Goal: Task Accomplishment & Management: Complete application form

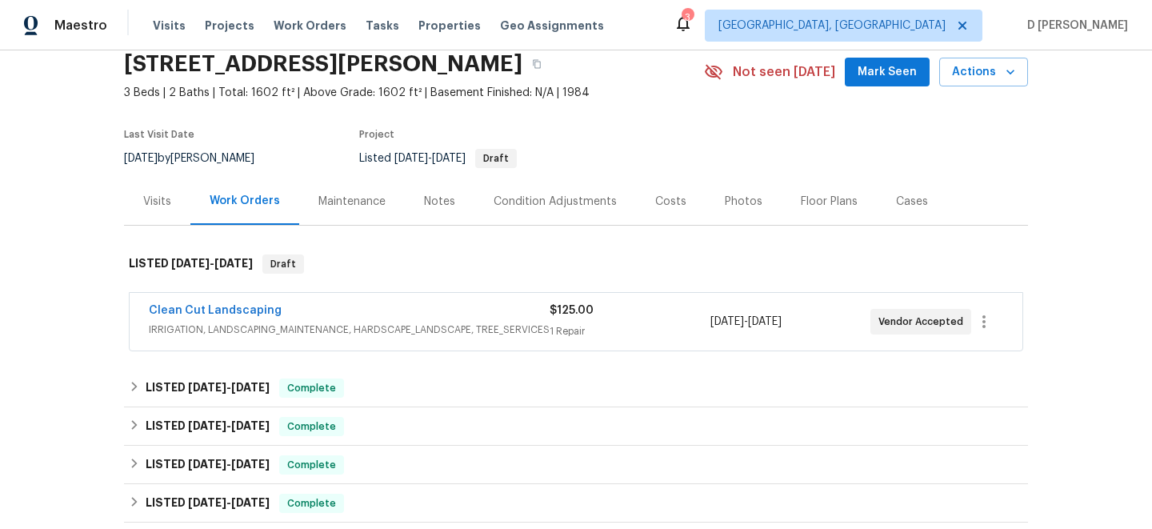
scroll to position [72, 0]
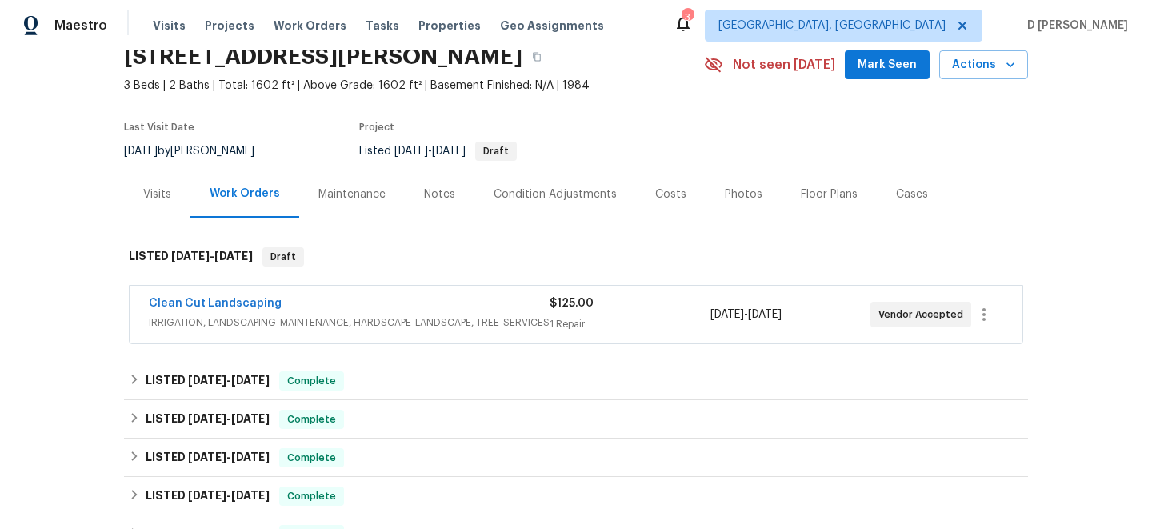
click at [486, 318] on span "IRRIGATION, LANDSCAPING_MAINTENANCE, HARDSCAPE_LANDSCAPE, TREE_SERVICES" at bounding box center [349, 322] width 401 height 16
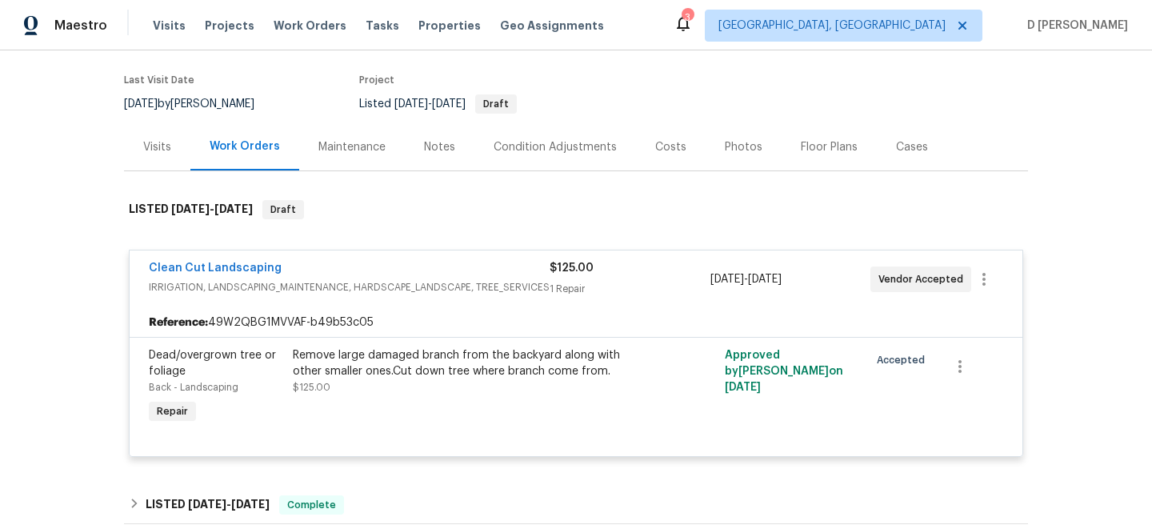
scroll to position [121, 0]
click at [202, 263] on link "Clean Cut Landscaping" at bounding box center [215, 266] width 133 height 11
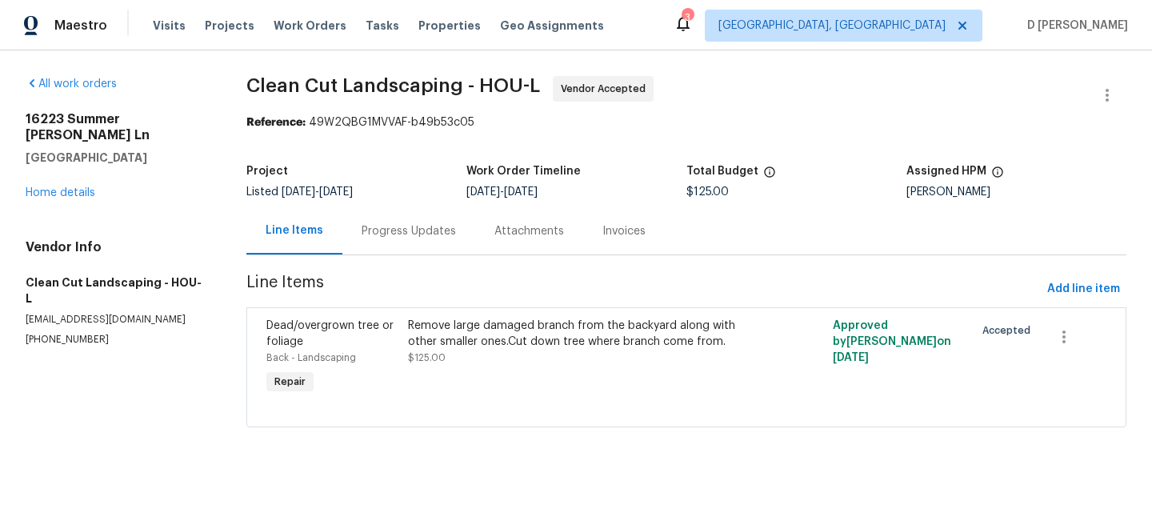
click at [421, 238] on div "Progress Updates" at bounding box center [409, 231] width 94 height 16
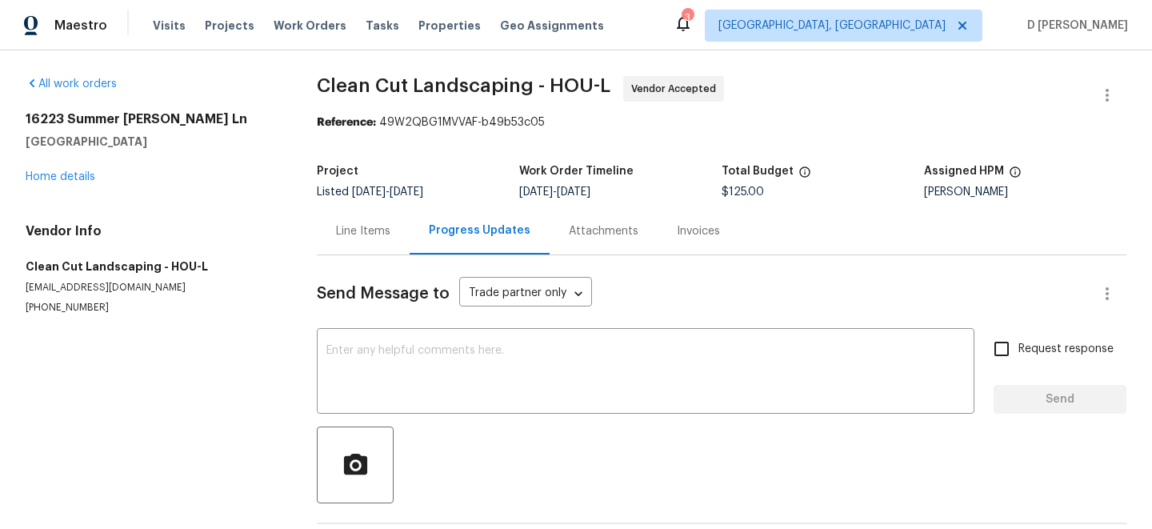
click at [360, 238] on div "Line Items" at bounding box center [363, 231] width 54 height 16
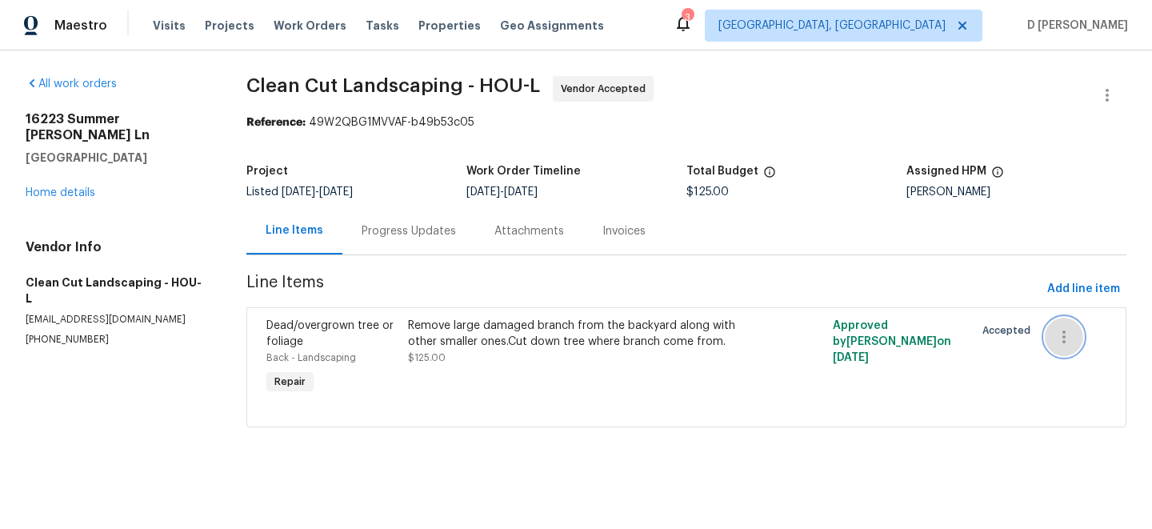
click at [1065, 336] on icon "button" at bounding box center [1064, 336] width 3 height 13
click at [1051, 414] on div at bounding box center [576, 264] width 1152 height 529
click at [74, 187] on link "Home details" at bounding box center [61, 192] width 70 height 11
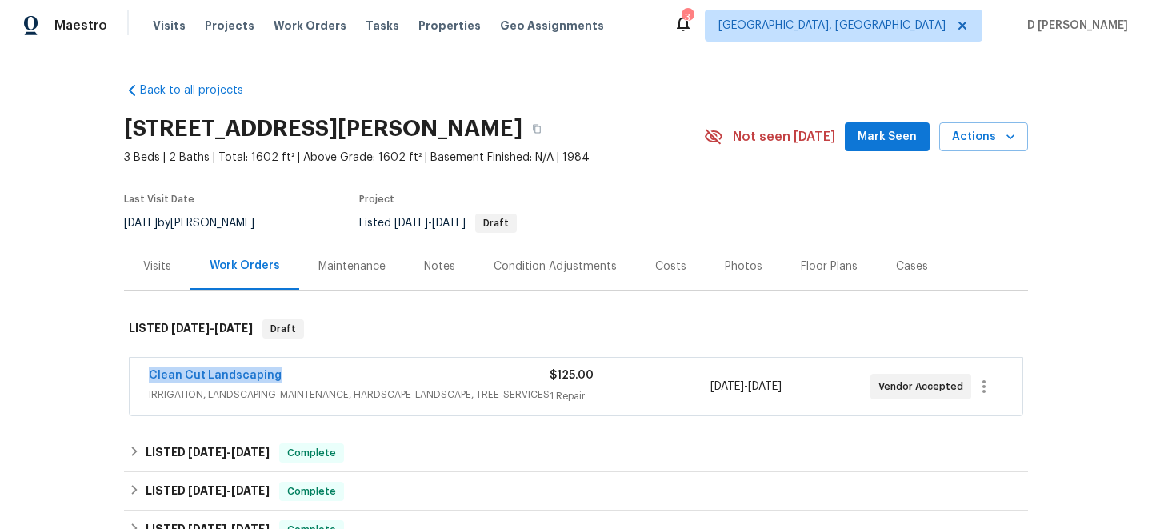
drag, startPoint x: 135, startPoint y: 378, endPoint x: 336, endPoint y: 375, distance: 200.9
click at [336, 375] on div "Clean Cut Landscaping IRRIGATION, LANDSCAPING_MAINTENANCE, HARDSCAPE_LANDSCAPE,…" at bounding box center [576, 387] width 893 height 58
copy link "Clean Cut Landscaping"
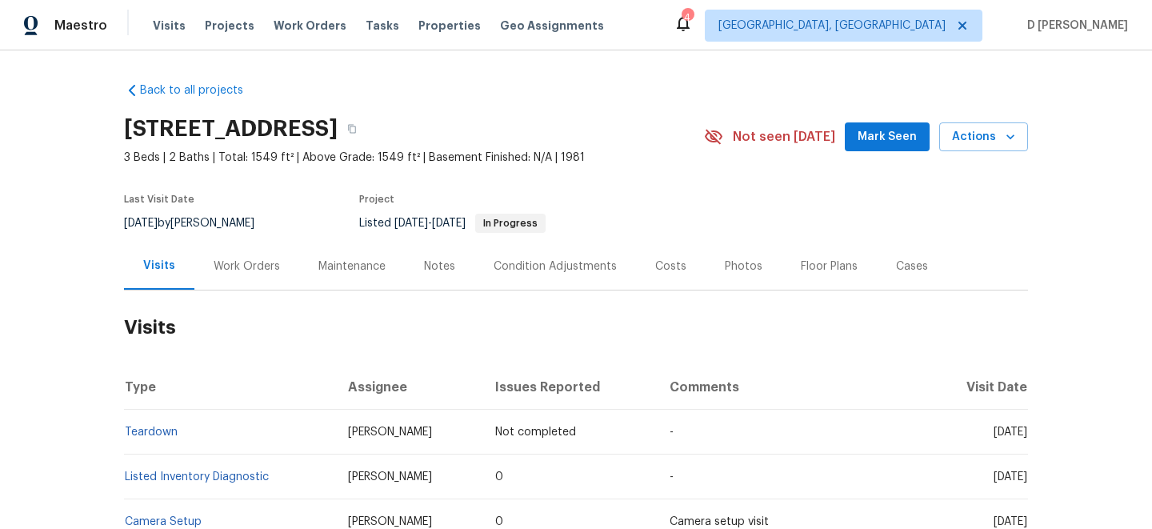
scroll to position [176, 0]
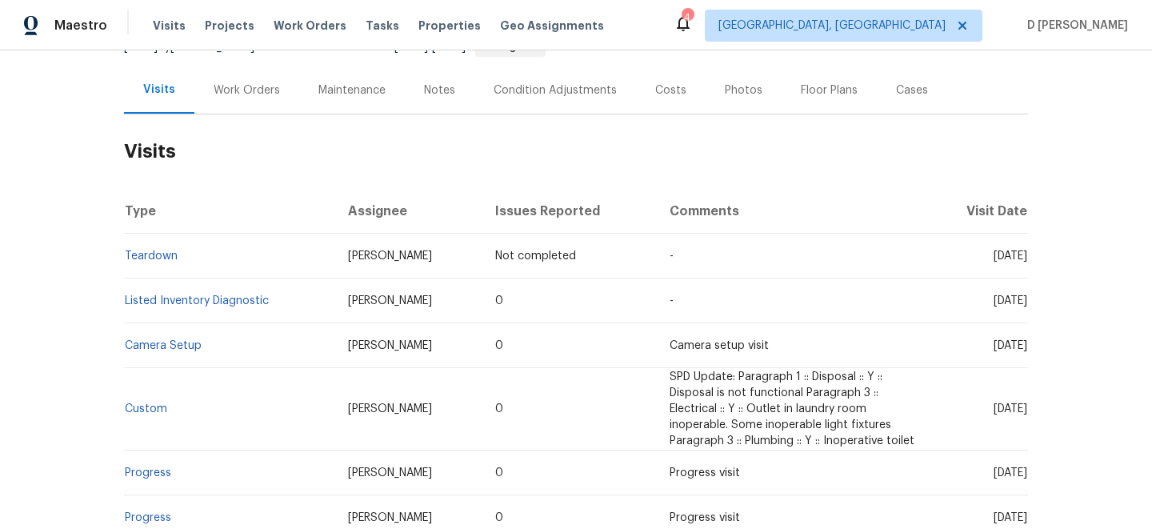
click at [241, 87] on div "Work Orders" at bounding box center [247, 90] width 66 height 16
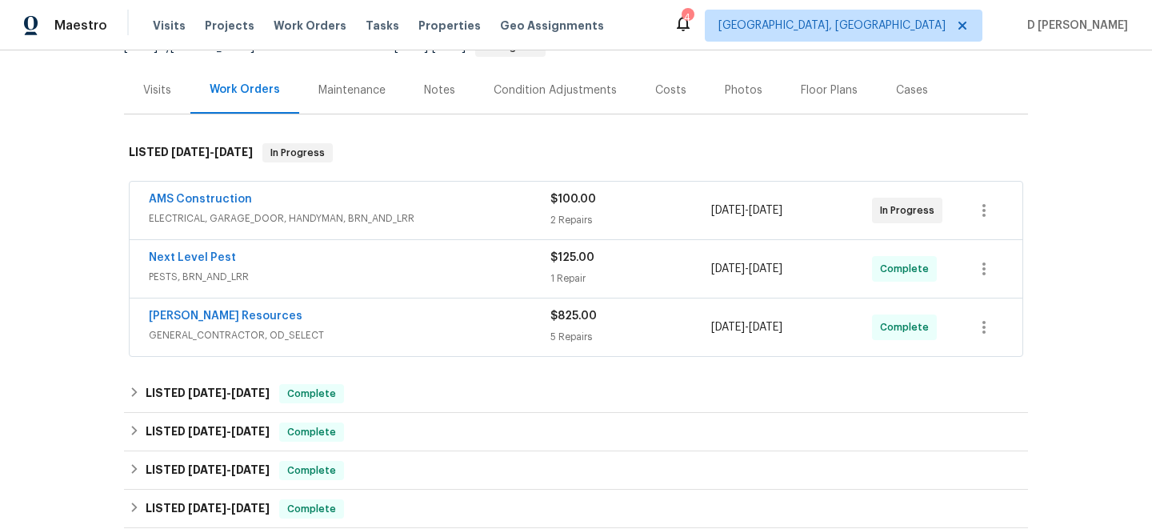
click at [319, 212] on span "ELECTRICAL, GARAGE_DOOR, HANDYMAN, BRN_AND_LRR" at bounding box center [350, 218] width 402 height 16
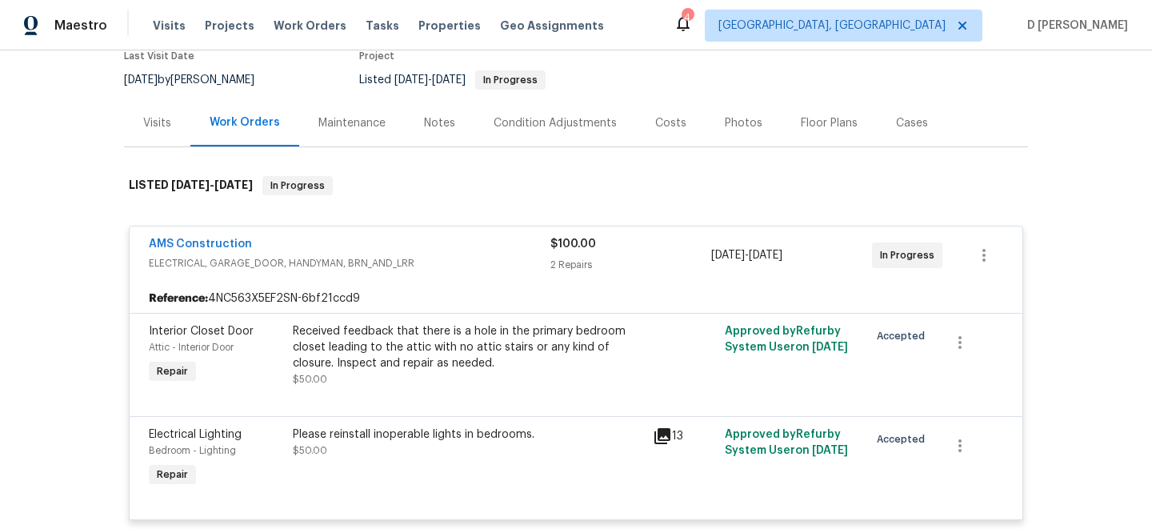
scroll to position [128, 0]
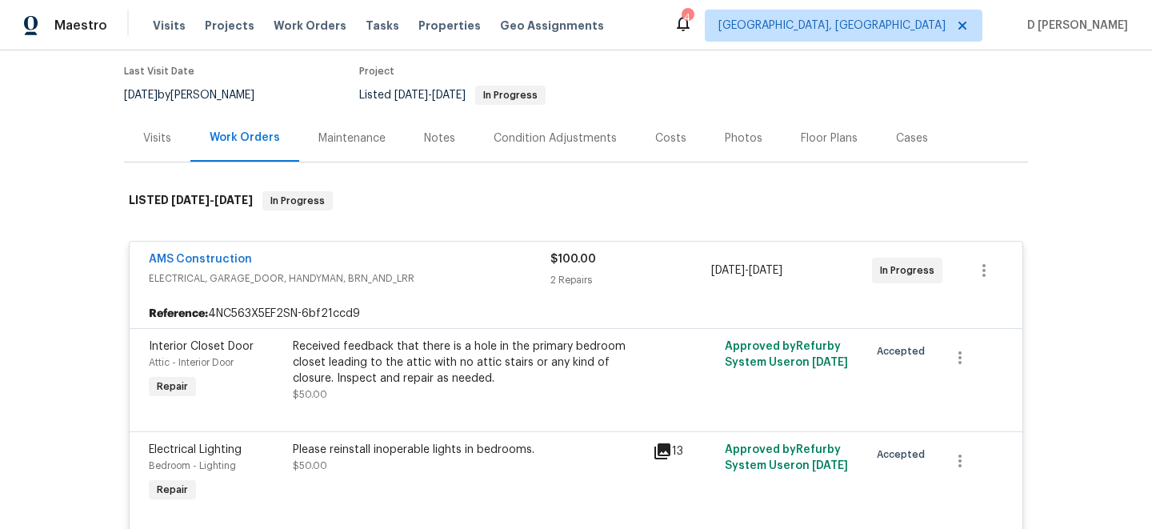
click at [155, 128] on div "Visits" at bounding box center [157, 137] width 66 height 47
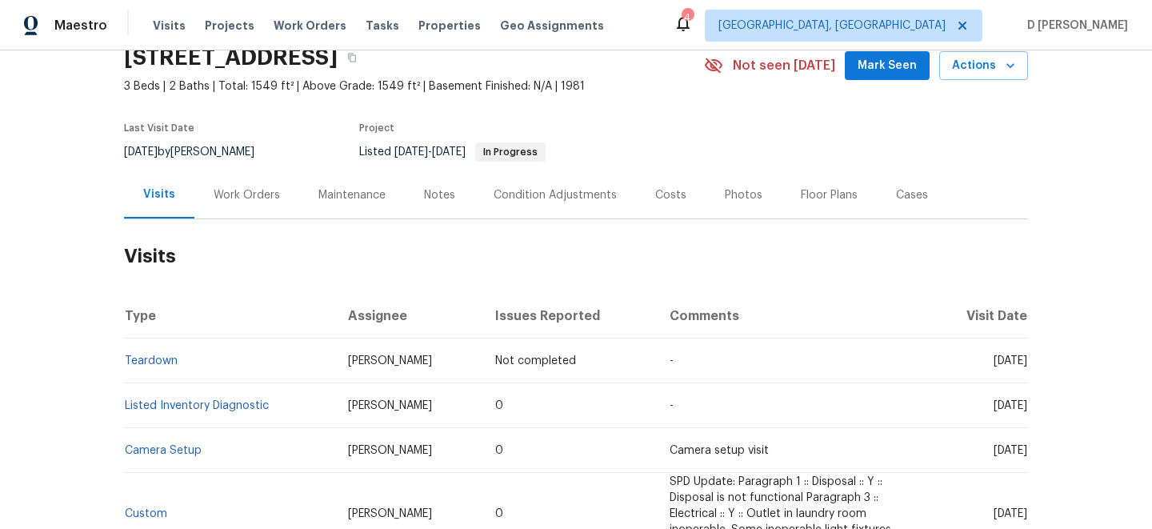
scroll to position [68, 0]
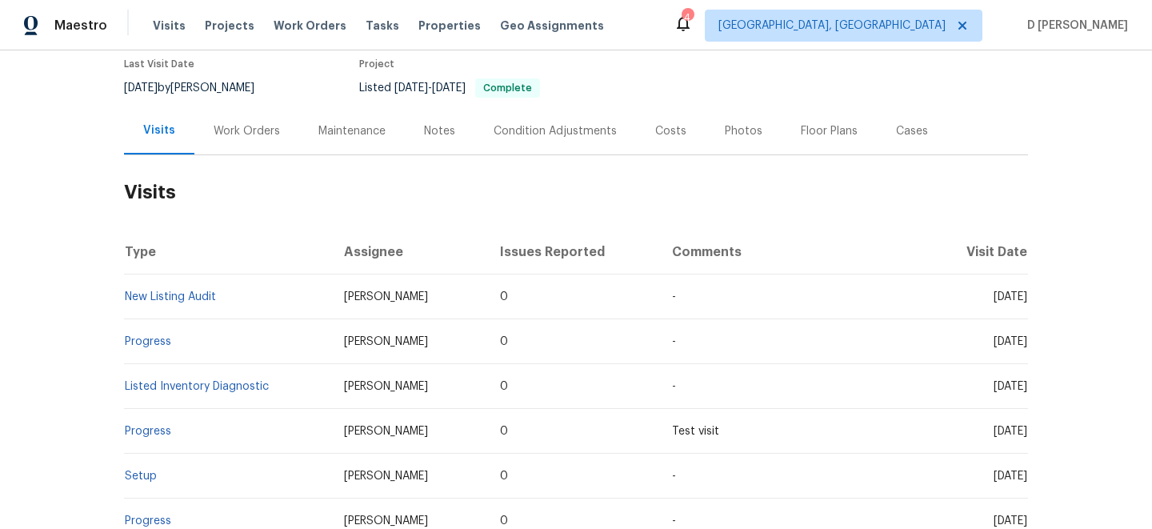
scroll to position [154, 0]
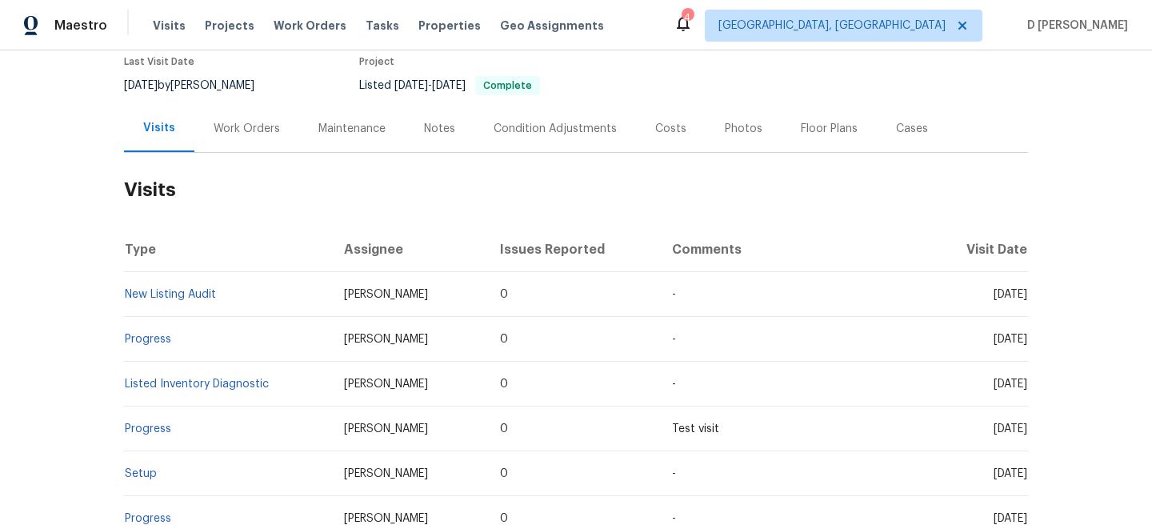
drag, startPoint x: 968, startPoint y: 278, endPoint x: 996, endPoint y: 278, distance: 28.0
click at [996, 289] on span "Tue, Jul 29 2025" at bounding box center [1011, 294] width 34 height 11
copy span "Jul 29"
click at [238, 121] on div "Work Orders" at bounding box center [247, 129] width 66 height 16
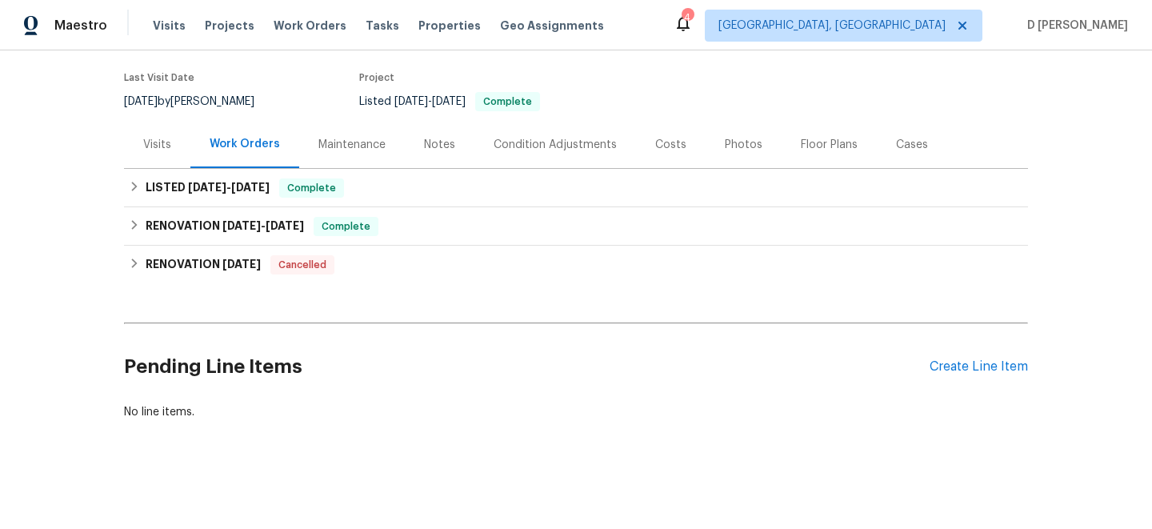
scroll to position [122, 0]
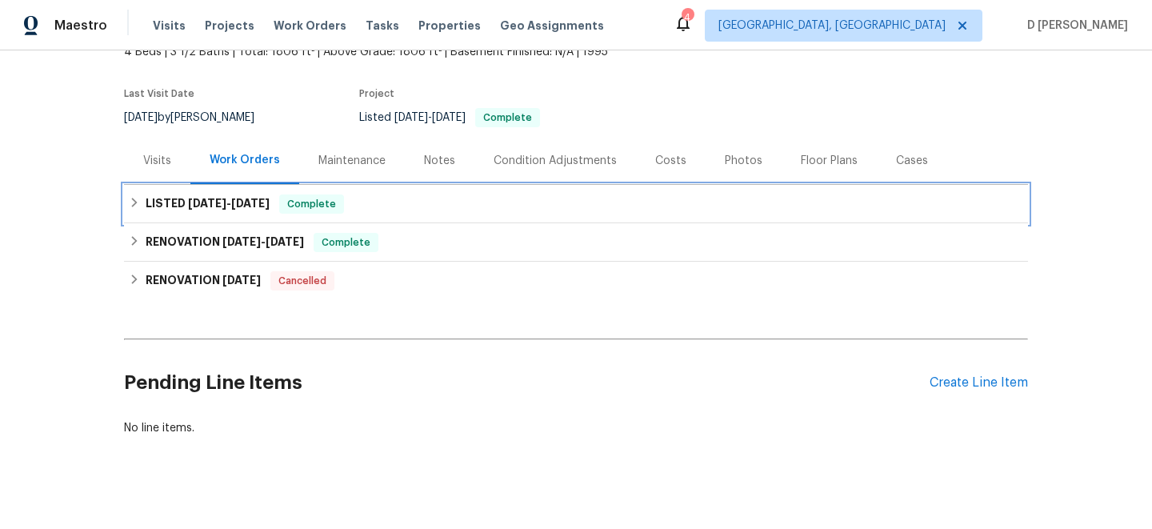
click at [133, 197] on icon at bounding box center [134, 202] width 11 height 11
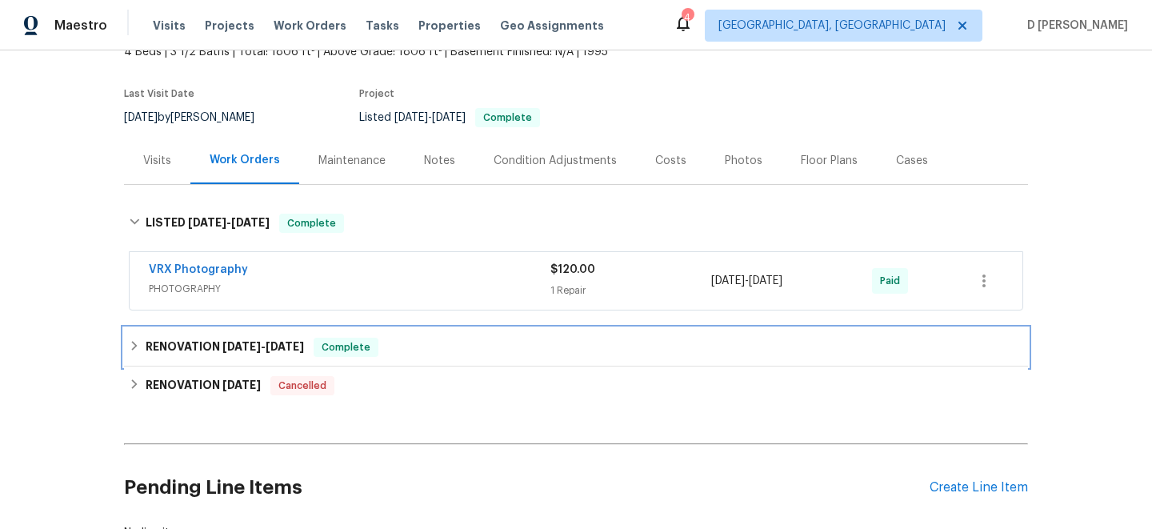
click at [141, 338] on div "RENOVATION 5/7/25 - 6/23/25 Complete" at bounding box center [576, 347] width 895 height 19
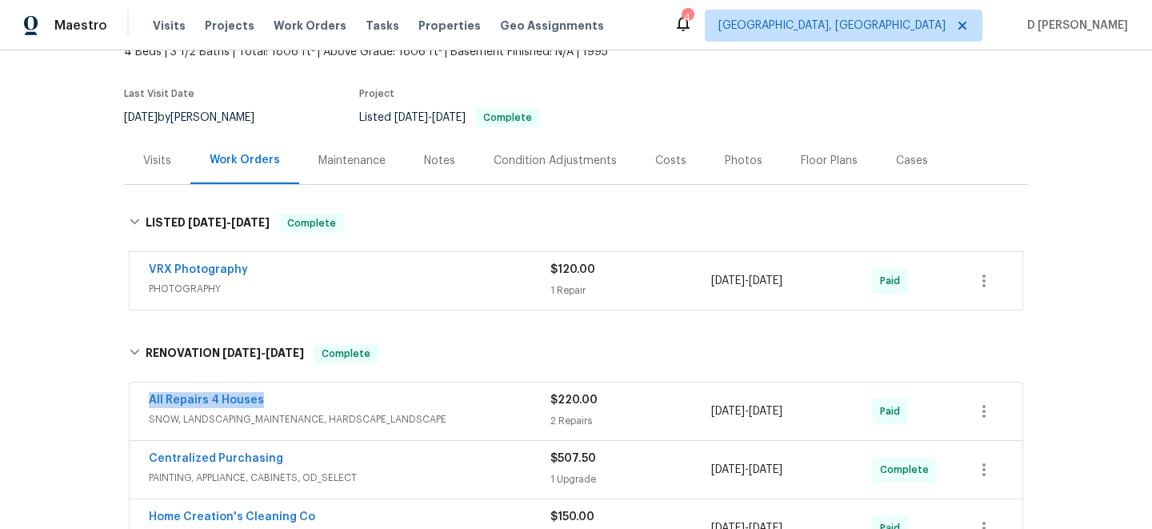
drag, startPoint x: 139, startPoint y: 382, endPoint x: 374, endPoint y: 382, distance: 234.5
click at [374, 382] on div "All Repairs 4 Houses SNOW, LANDSCAPING_MAINTENANCE, HARDSCAPE_LANDSCAPE $220.00…" at bounding box center [576, 411] width 893 height 58
copy link "All Repairs 4 Houses"
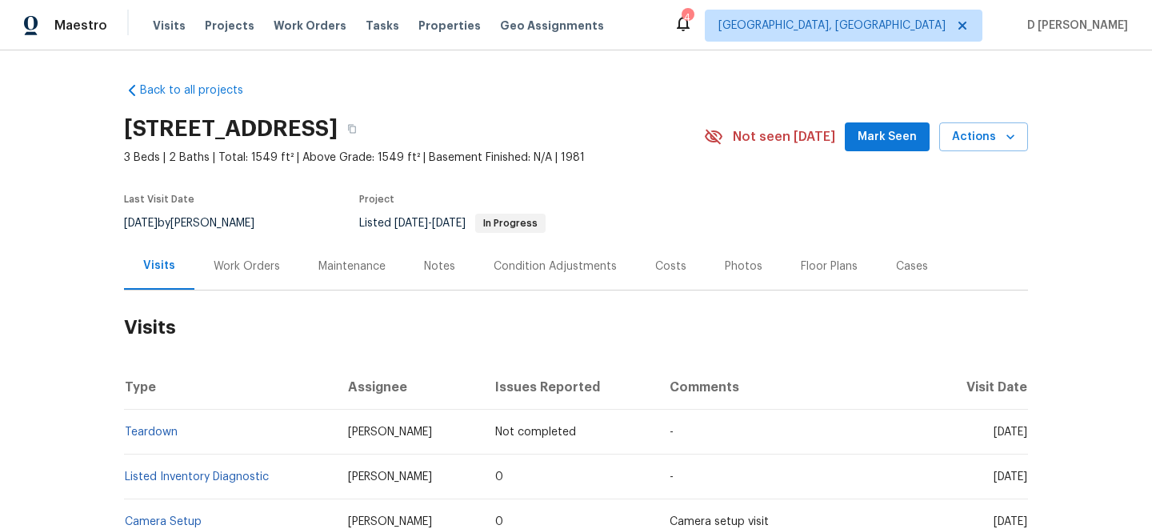
click at [249, 270] on div "Work Orders" at bounding box center [247, 266] width 66 height 16
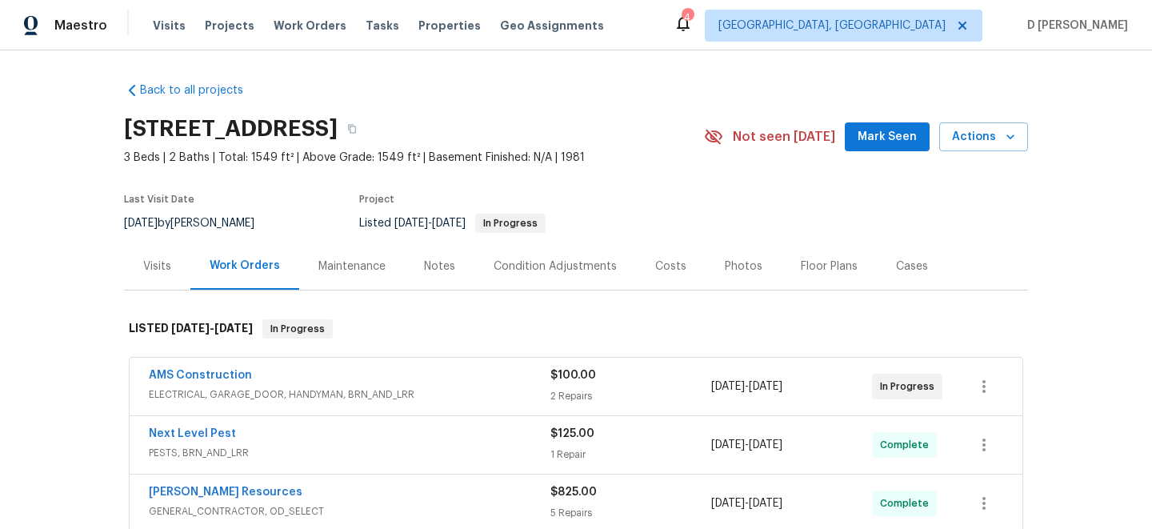
scroll to position [43, 0]
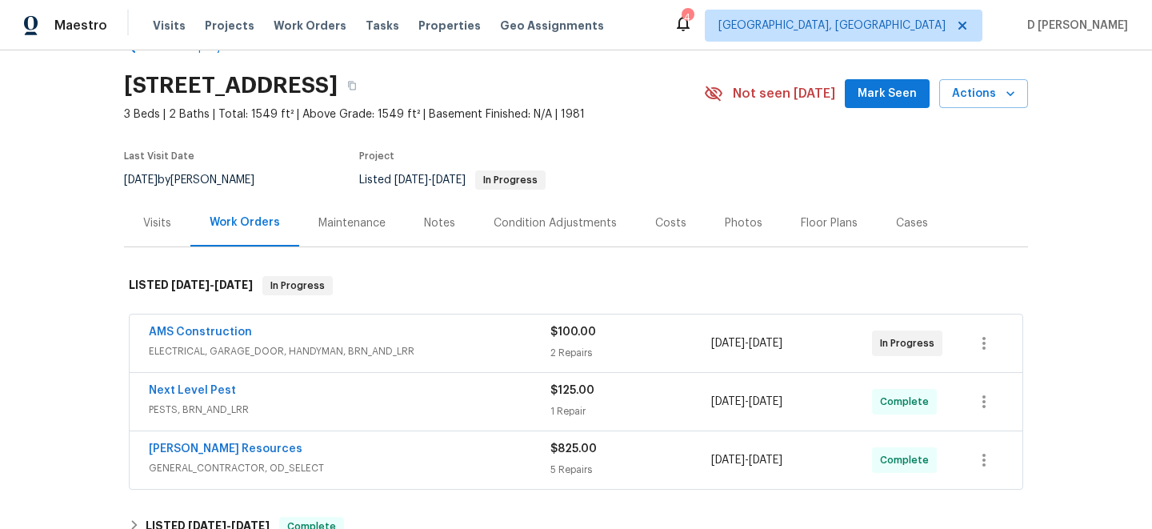
click at [344, 332] on div "AMS Construction" at bounding box center [350, 333] width 402 height 19
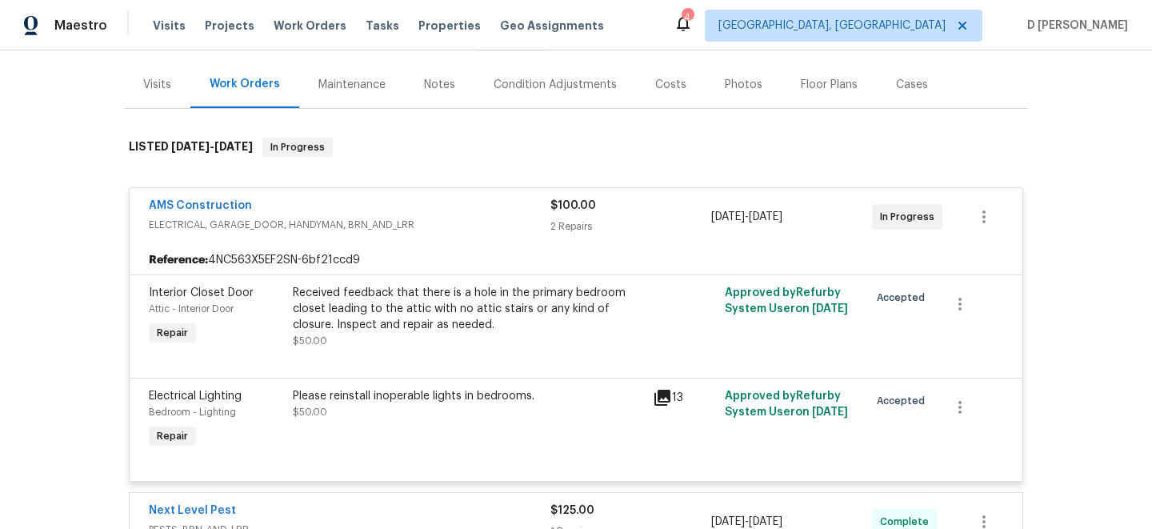
scroll to position [0, 0]
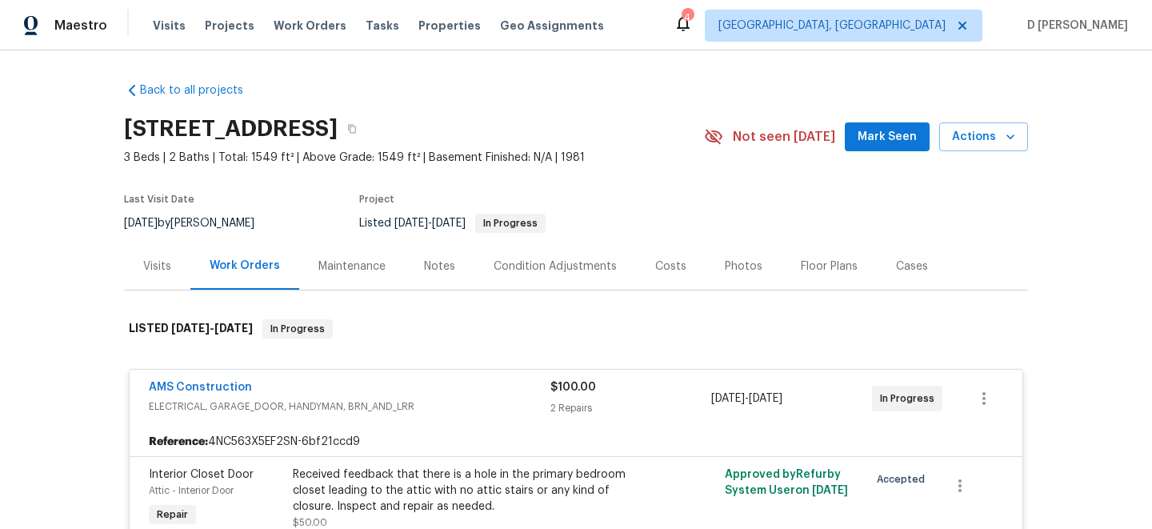
click at [173, 251] on div "Visits" at bounding box center [157, 265] width 66 height 47
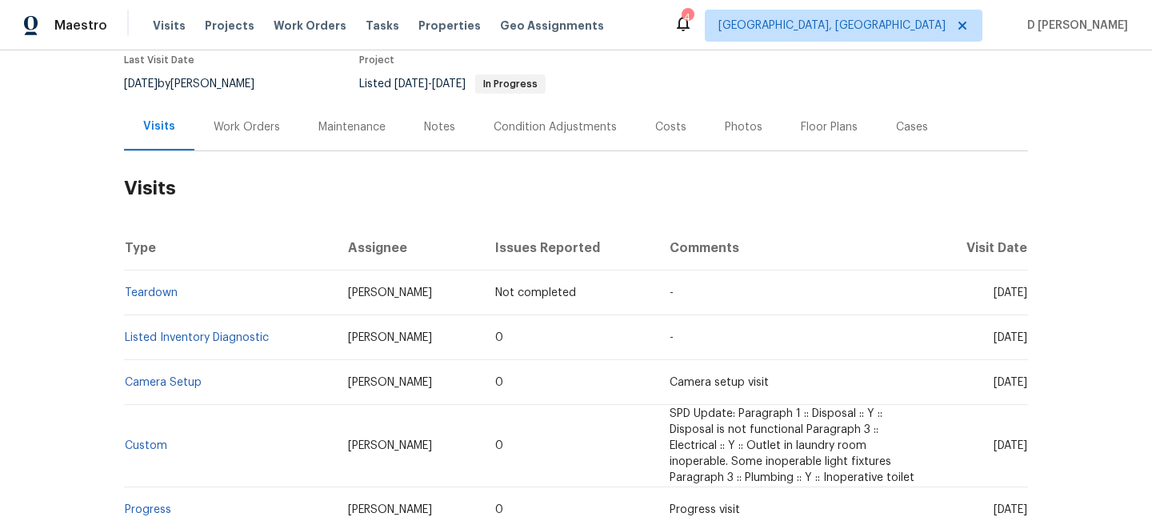
scroll to position [140, 0]
drag, startPoint x: 967, startPoint y: 336, endPoint x: 996, endPoint y: 336, distance: 28.8
click at [996, 336] on span "[DATE]" at bounding box center [1011, 336] width 34 height 11
copy span "Jul 24"
click at [255, 122] on div "Work Orders" at bounding box center [247, 126] width 66 height 16
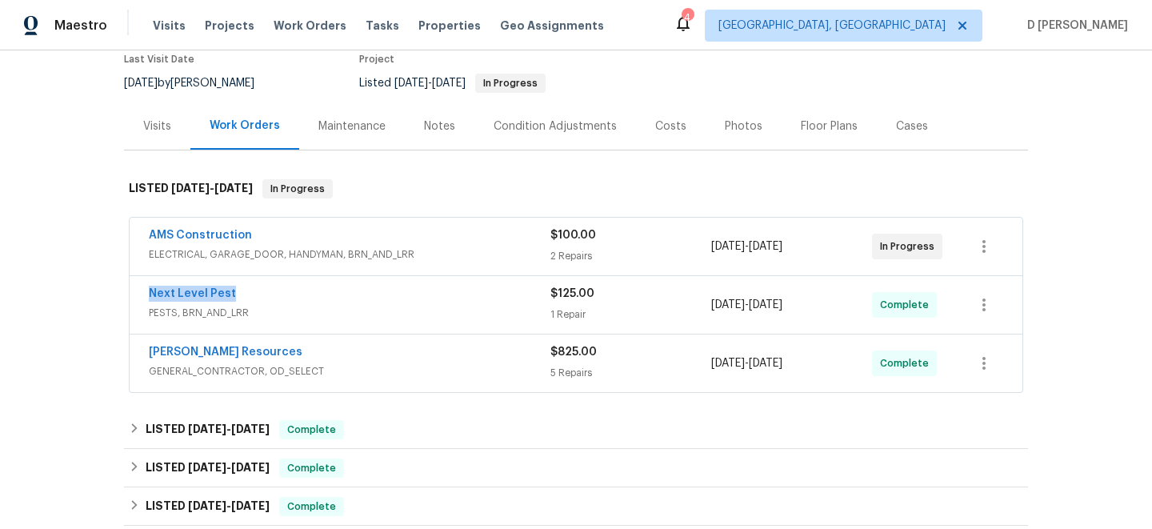
drag, startPoint x: 140, startPoint y: 294, endPoint x: 345, endPoint y: 294, distance: 204.8
click at [345, 294] on div "Next Level Pest PESTS, BRN_AND_LRR $125.00 1 Repair 8/4/2025 - 8/6/2025 Complete" at bounding box center [576, 305] width 893 height 58
copy link "Next Level Pest"
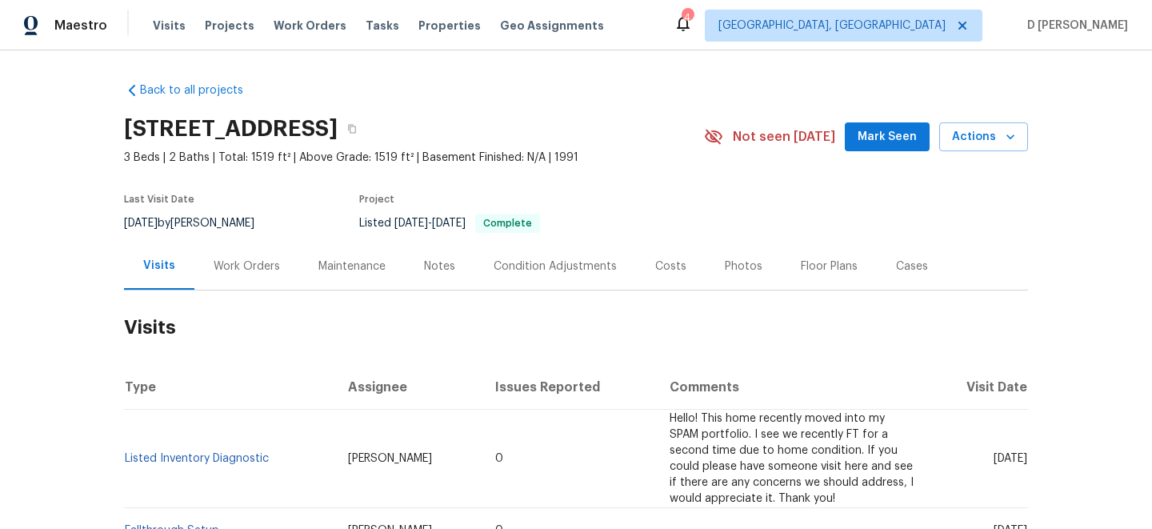
click at [254, 267] on div "Work Orders" at bounding box center [247, 266] width 66 height 16
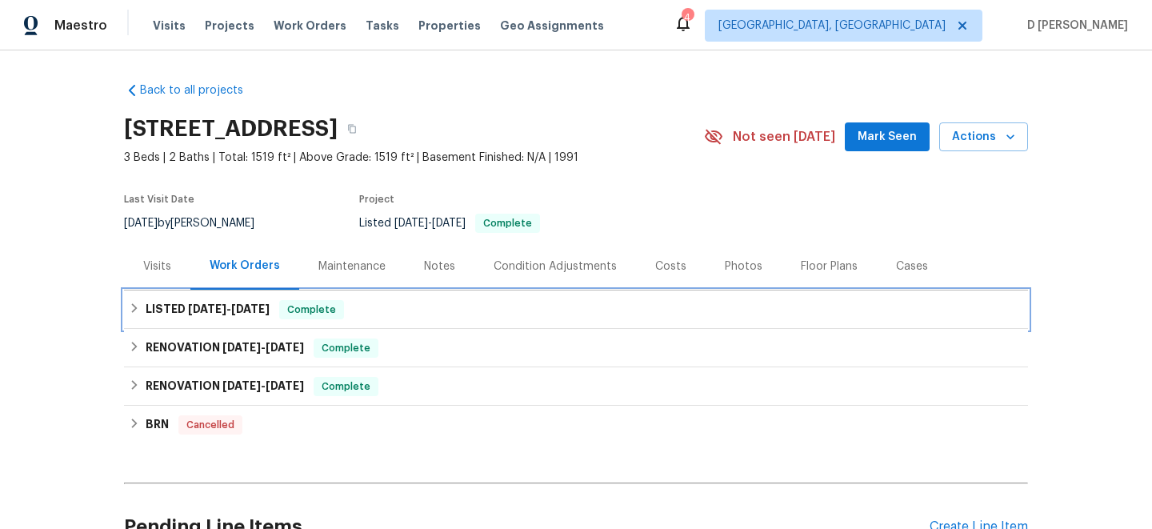
click at [136, 306] on icon at bounding box center [134, 307] width 11 height 11
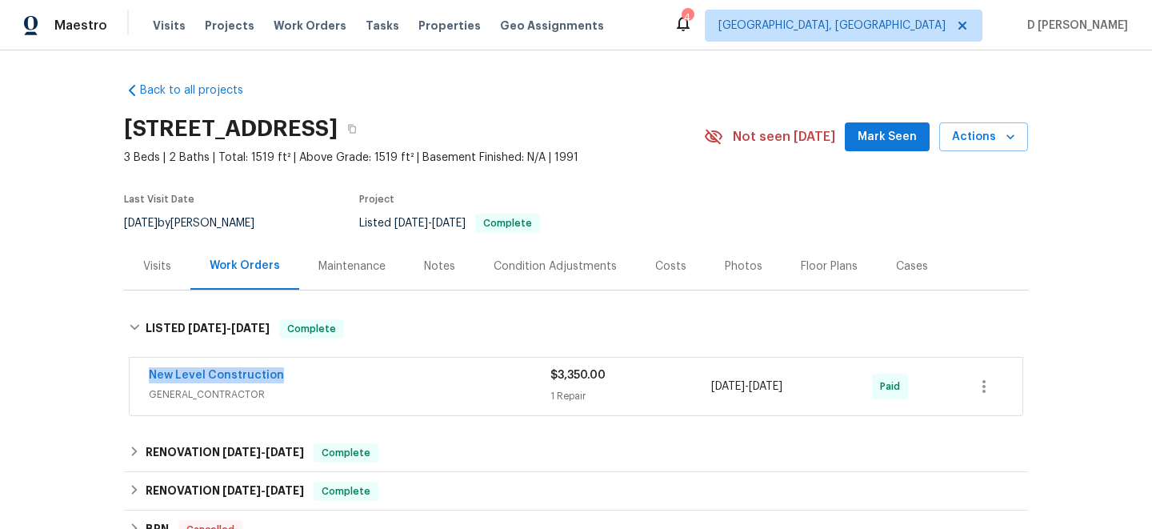
drag, startPoint x: 137, startPoint y: 376, endPoint x: 441, endPoint y: 378, distance: 304.1
click at [442, 379] on div "New Level Construction GENERAL_CONTRACTOR $3,350.00 1 Repair 3/20/2025 - 3/20/2…" at bounding box center [576, 387] width 893 height 58
copy link "New Level Construction"
drag, startPoint x: 705, startPoint y: 389, endPoint x: 827, endPoint y: 389, distance: 122.4
click at [827, 389] on div "New Level Construction GENERAL_CONTRACTOR $3,350.00 1 Repair 3/20/2025 - 3/20/2…" at bounding box center [557, 386] width 816 height 38
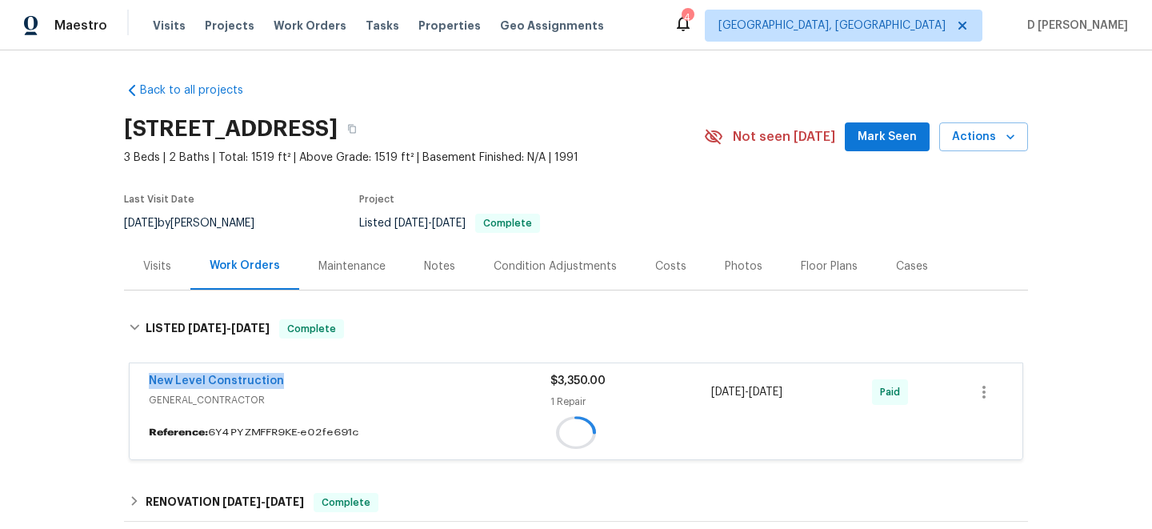
copy div "3/20/2025 - 3/20/2025"
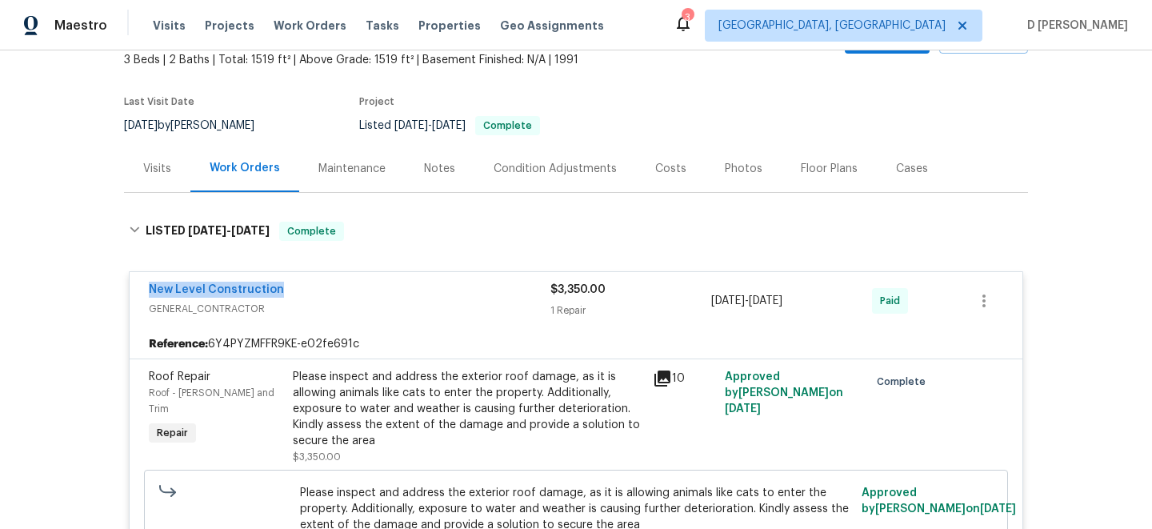
scroll to position [54, 0]
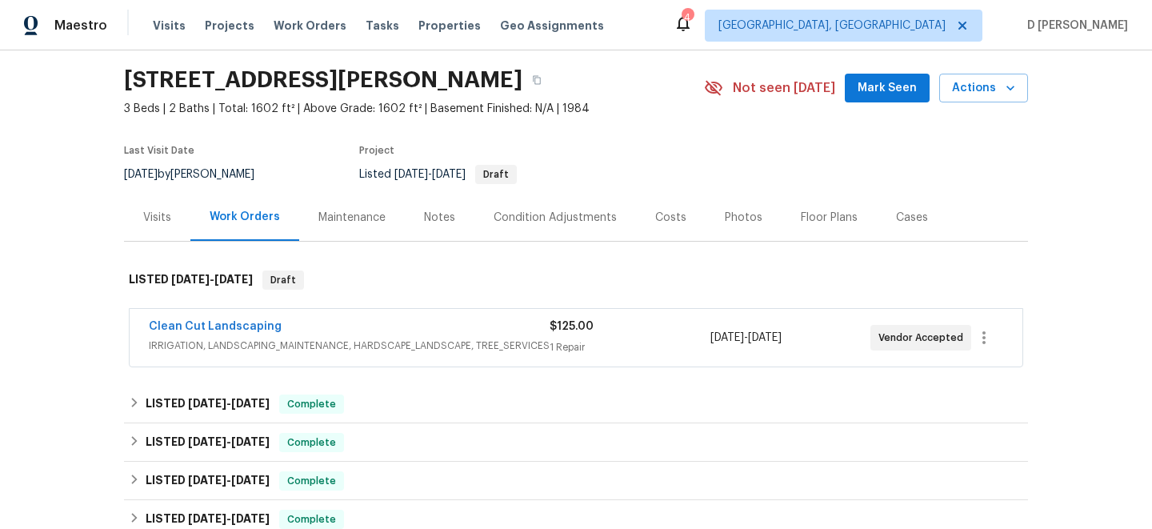
scroll to position [62, 0]
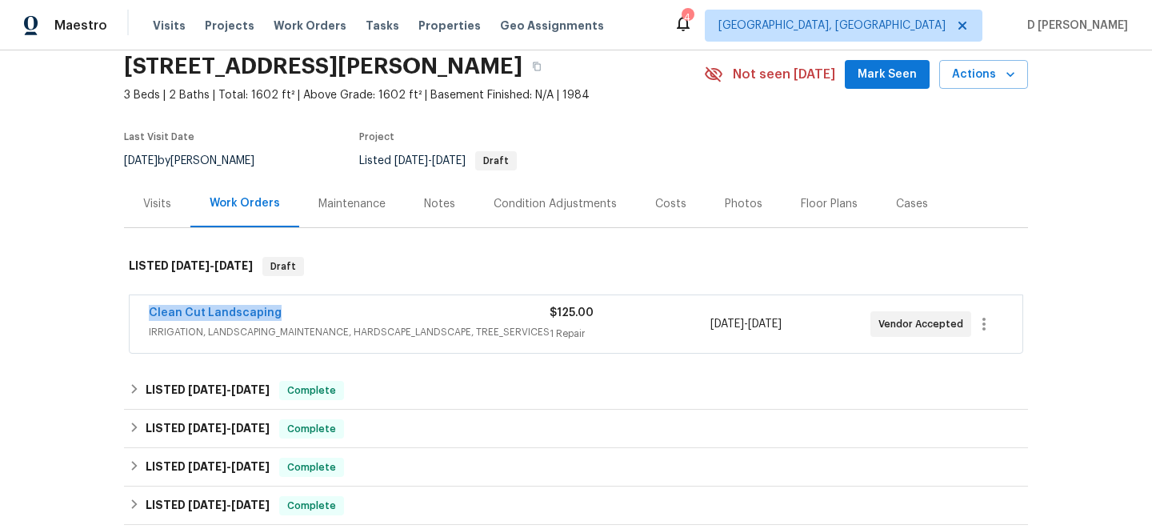
drag, startPoint x: 138, startPoint y: 310, endPoint x: 323, endPoint y: 308, distance: 184.8
click at [323, 308] on div "Clean Cut Landscaping IRRIGATION, LANDSCAPING_MAINTENANCE, HARDSCAPE_LANDSCAPE,…" at bounding box center [576, 324] width 893 height 58
copy link "Clean Cut Landscaping"
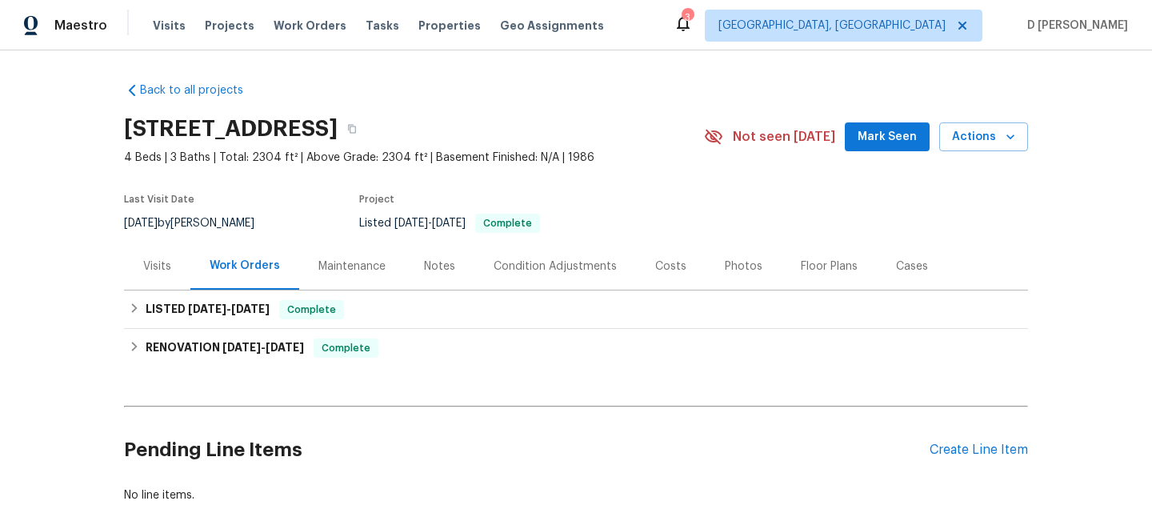
click at [156, 262] on div "Visits" at bounding box center [157, 266] width 28 height 16
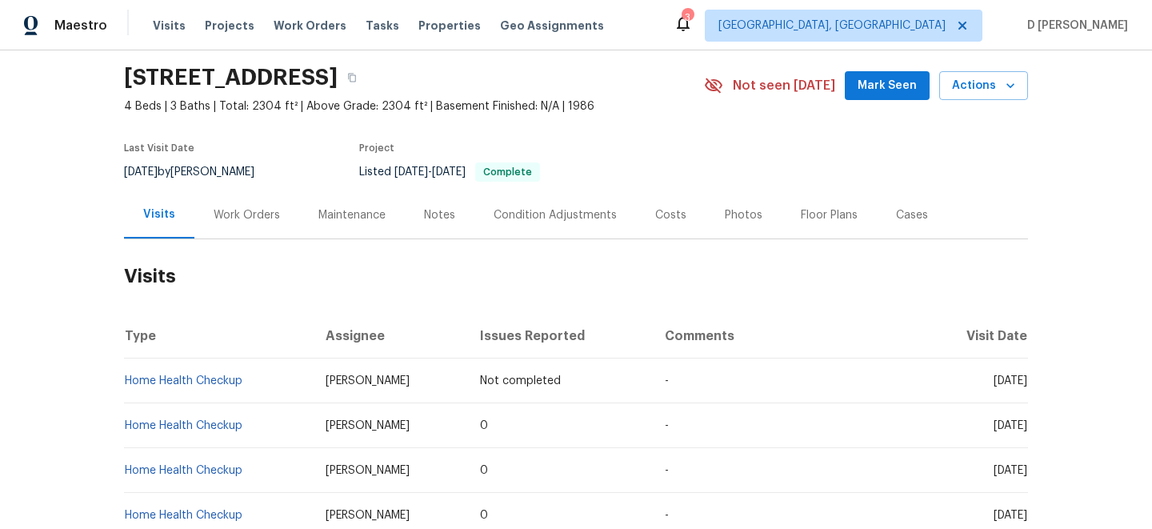
scroll to position [151, 0]
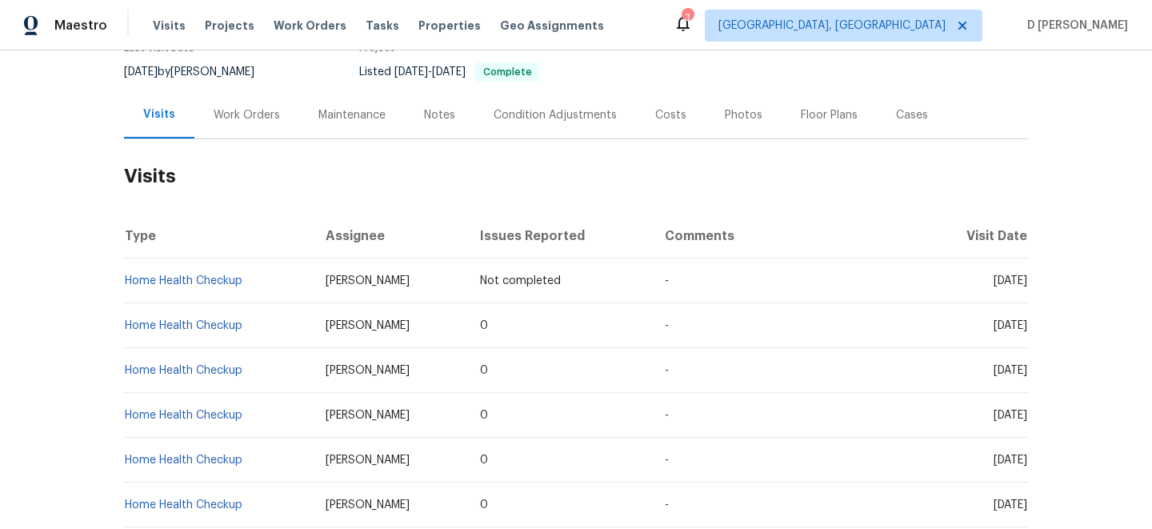
drag, startPoint x: 963, startPoint y: 324, endPoint x: 996, endPoint y: 326, distance: 32.9
click at [996, 326] on span "Wed, Jul 30 2025" at bounding box center [1011, 325] width 34 height 11
copy span "Jul 30"
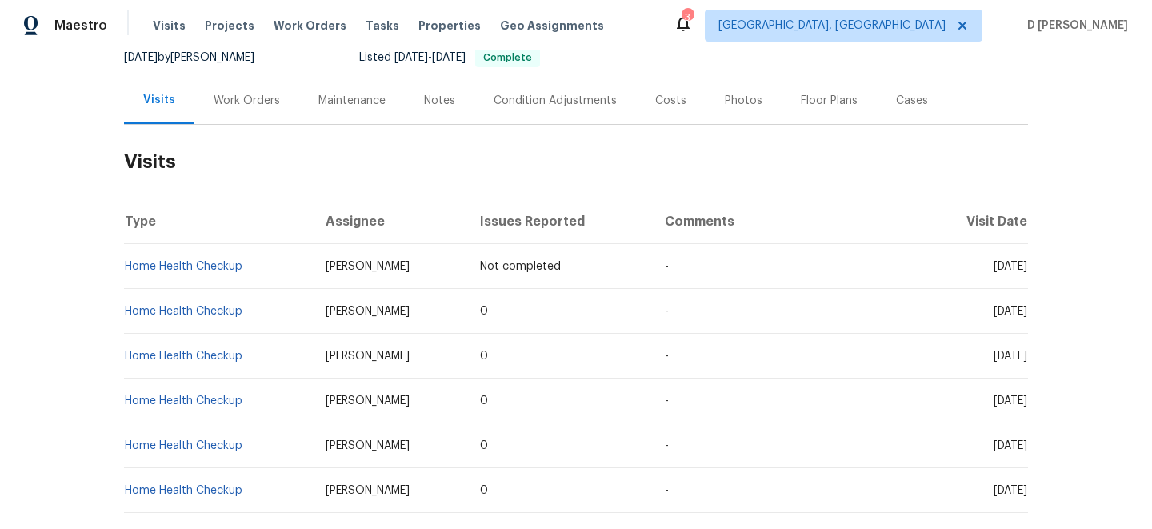
scroll to position [166, 0]
drag, startPoint x: 258, startPoint y: 265, endPoint x: 127, endPoint y: 257, distance: 130.7
click at [127, 257] on td "Home Health Checkup" at bounding box center [218, 265] width 189 height 45
copy link "Home Health Checkup"
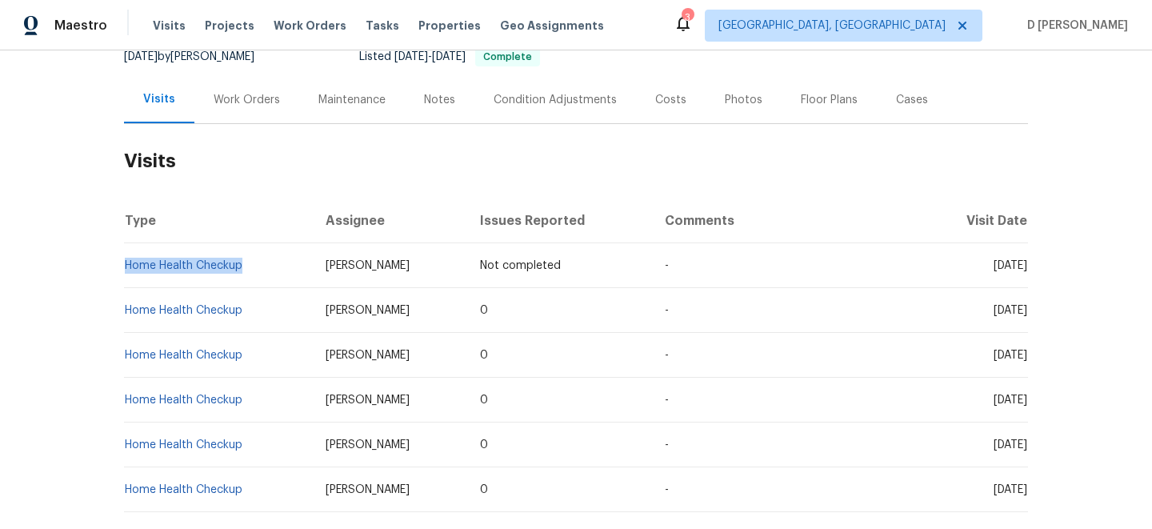
drag, startPoint x: 966, startPoint y: 309, endPoint x: 995, endPoint y: 309, distance: 29.6
click at [995, 309] on span "Wed, Jul 30 2025" at bounding box center [1011, 310] width 34 height 11
copy span "Jul 30"
click at [240, 93] on div "Work Orders" at bounding box center [247, 100] width 66 height 16
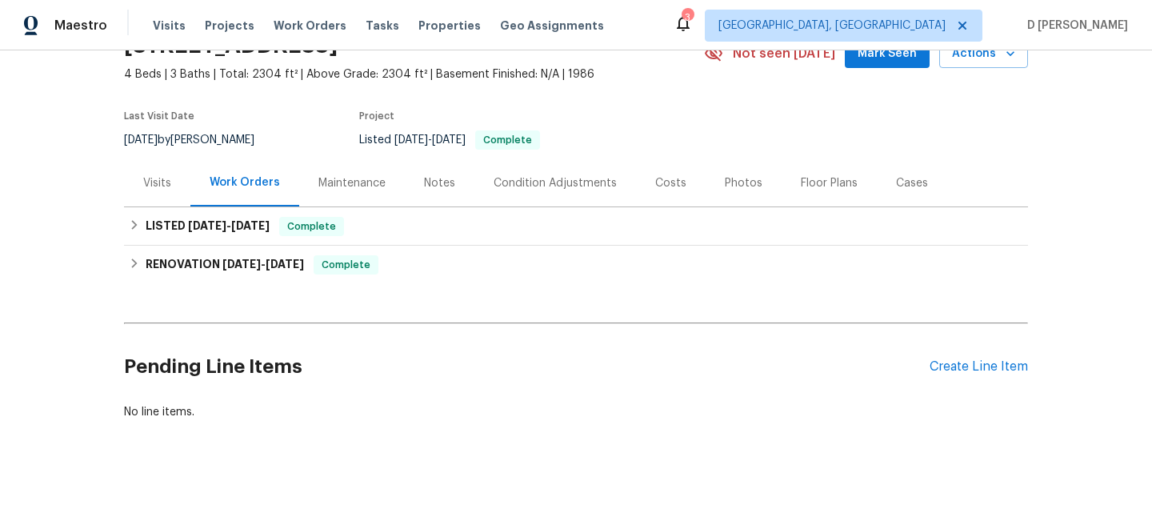
scroll to position [83, 0]
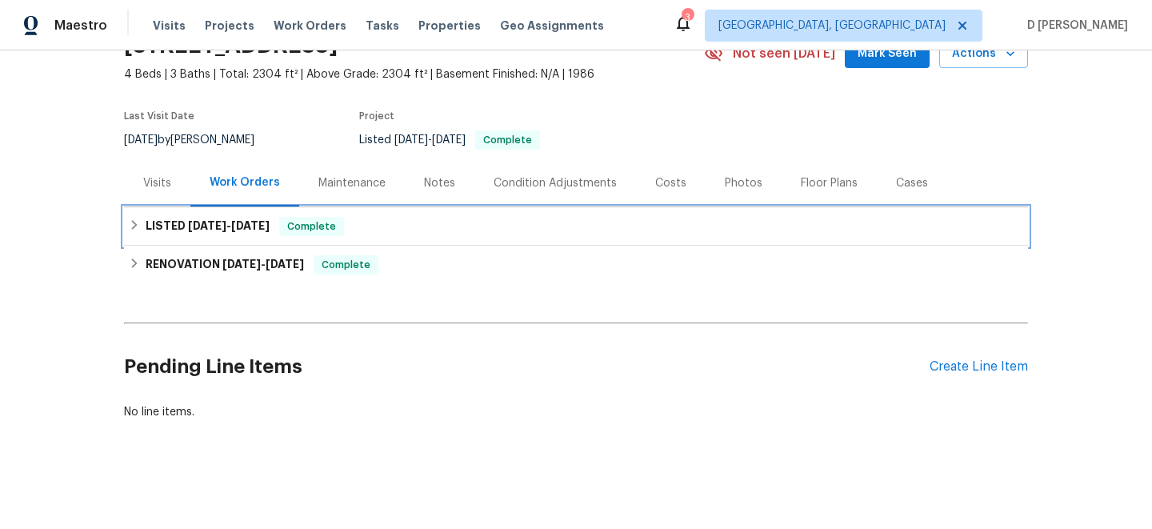
click at [126, 219] on div "LISTED 7/17/25 - 7/21/25 Complete" at bounding box center [576, 226] width 904 height 38
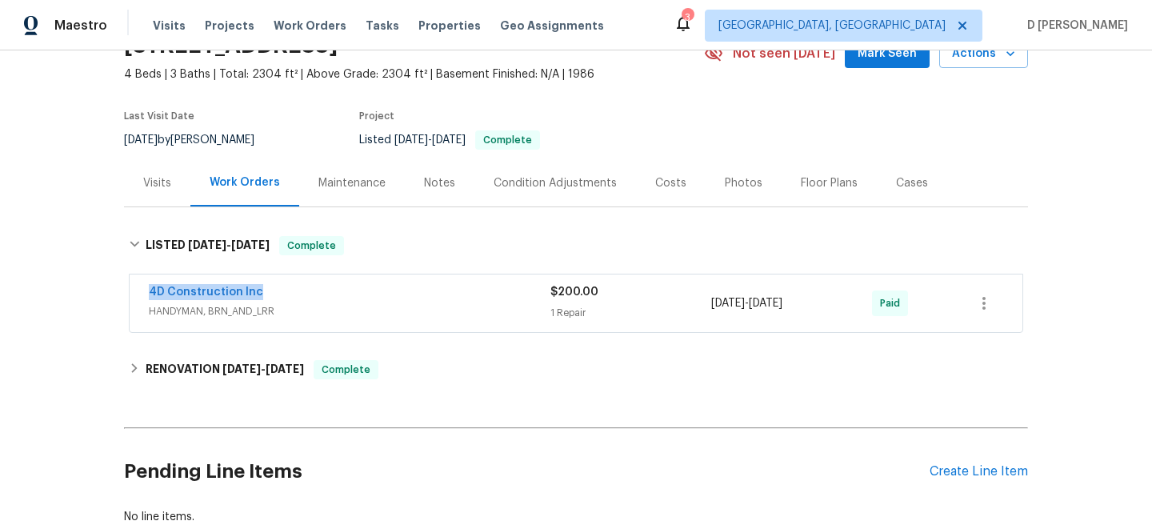
drag, startPoint x: 138, startPoint y: 293, endPoint x: 360, endPoint y: 292, distance: 221.7
click at [362, 292] on div "4D Construction Inc HANDYMAN, BRN_AND_LRR $200.00 1 Repair 7/17/2025 - 7/21/202…" at bounding box center [576, 303] width 893 height 58
copy link "4D Construction Inc"
click at [158, 175] on div "Visits" at bounding box center [157, 183] width 28 height 16
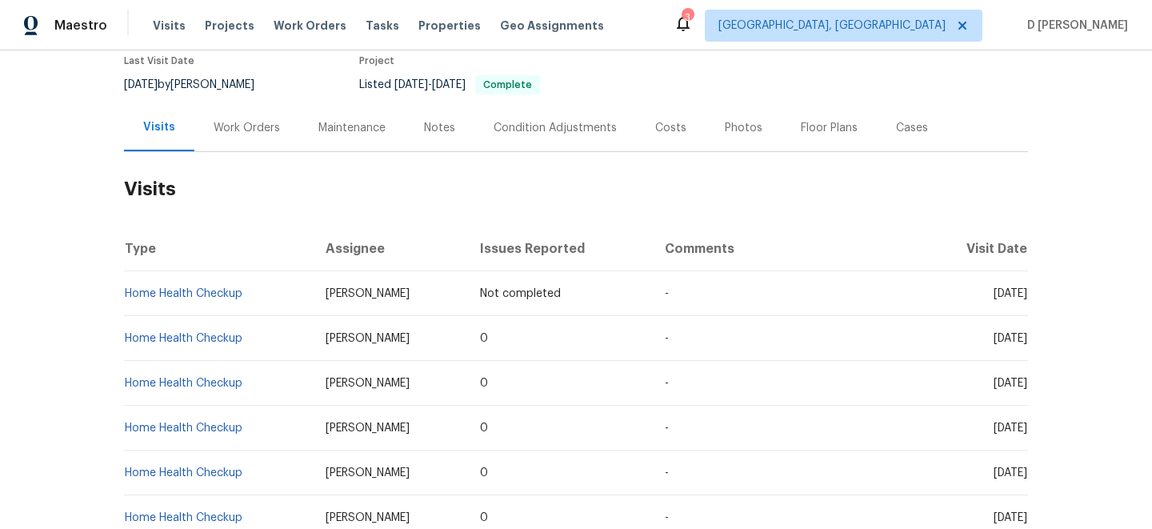
scroll to position [153, 0]
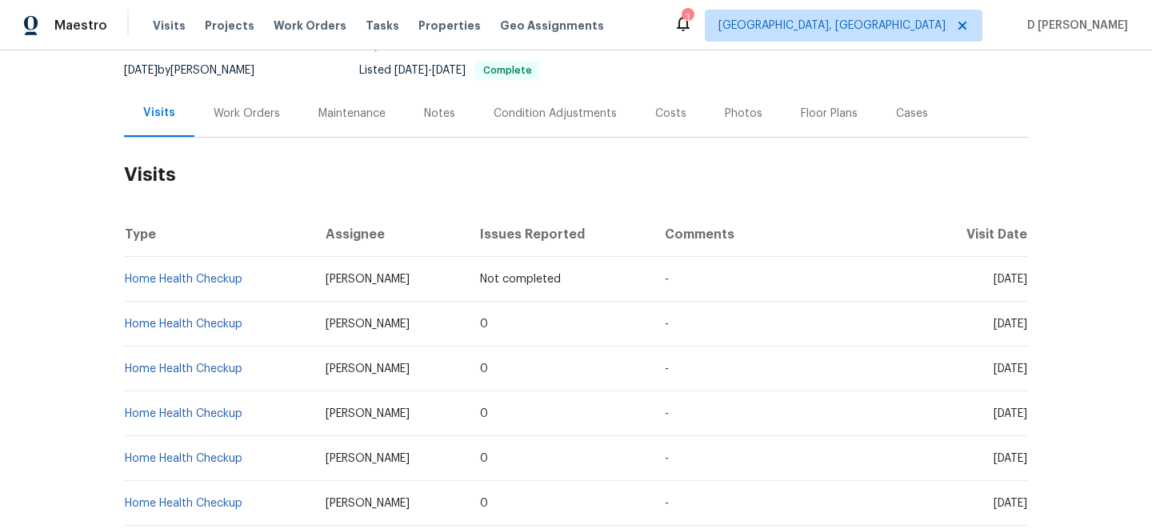
drag, startPoint x: 964, startPoint y: 278, endPoint x: 998, endPoint y: 280, distance: 33.6
click at [998, 280] on span "Tue, Aug 12 2025" at bounding box center [1011, 279] width 34 height 11
copy span "Aug 12"
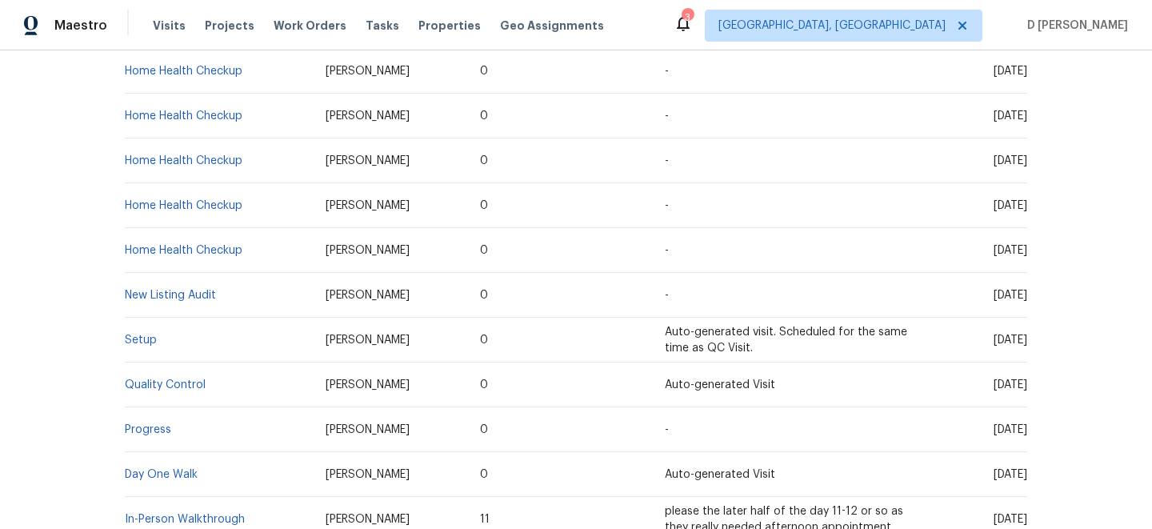
scroll to position [574, 0]
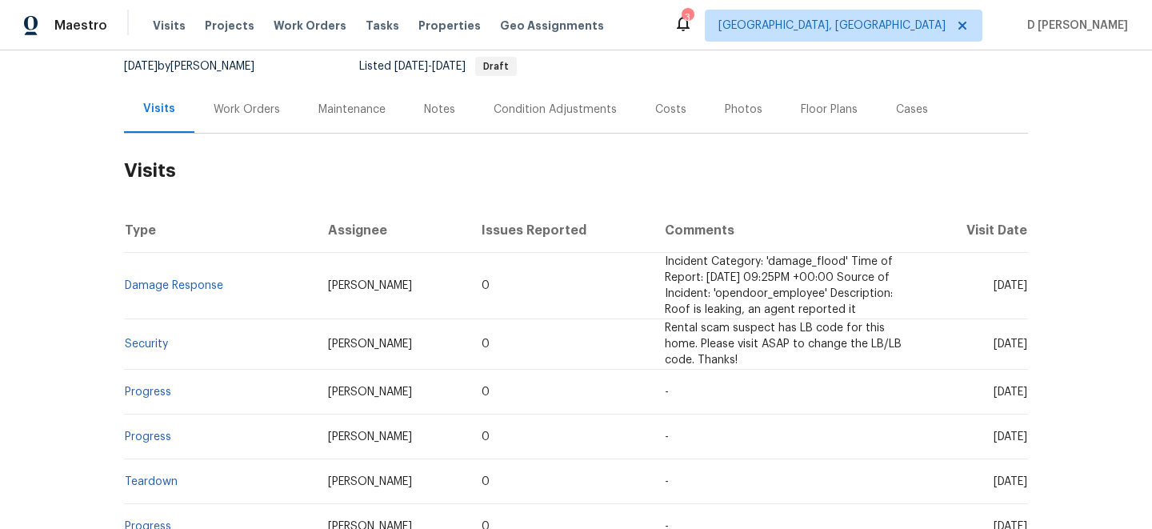
scroll to position [156, 0]
click at [154, 292] on link "Damage Response" at bounding box center [174, 286] width 98 height 11
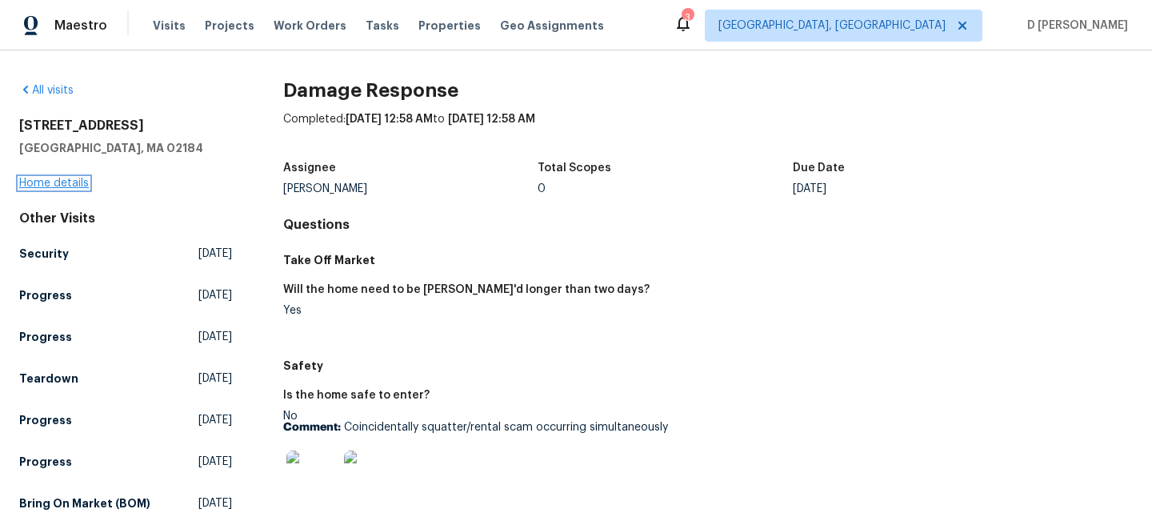
click at [68, 183] on link "Home details" at bounding box center [54, 183] width 70 height 11
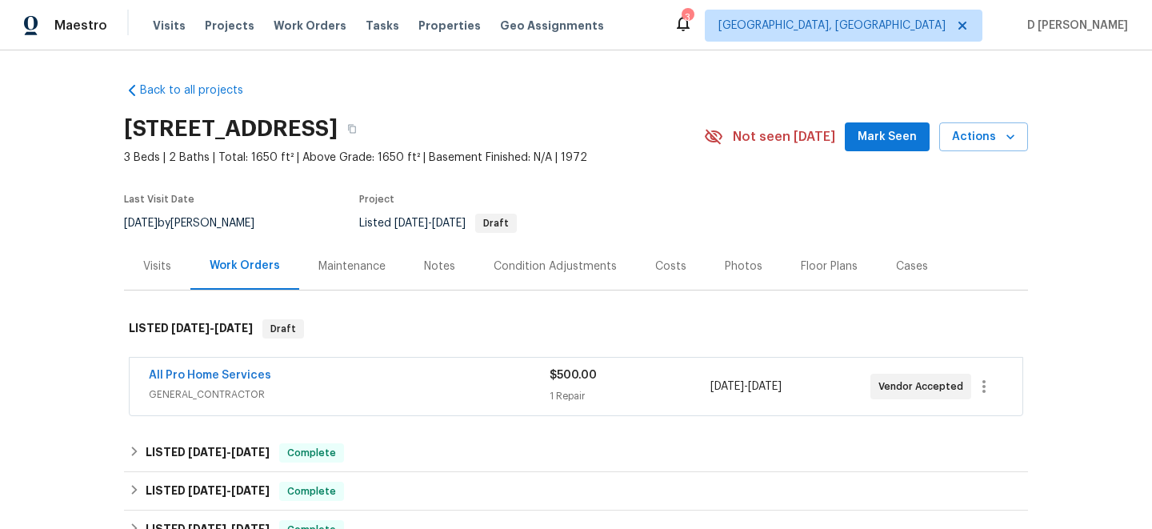
click at [409, 388] on span "GENERAL_CONTRACTOR" at bounding box center [349, 394] width 401 height 16
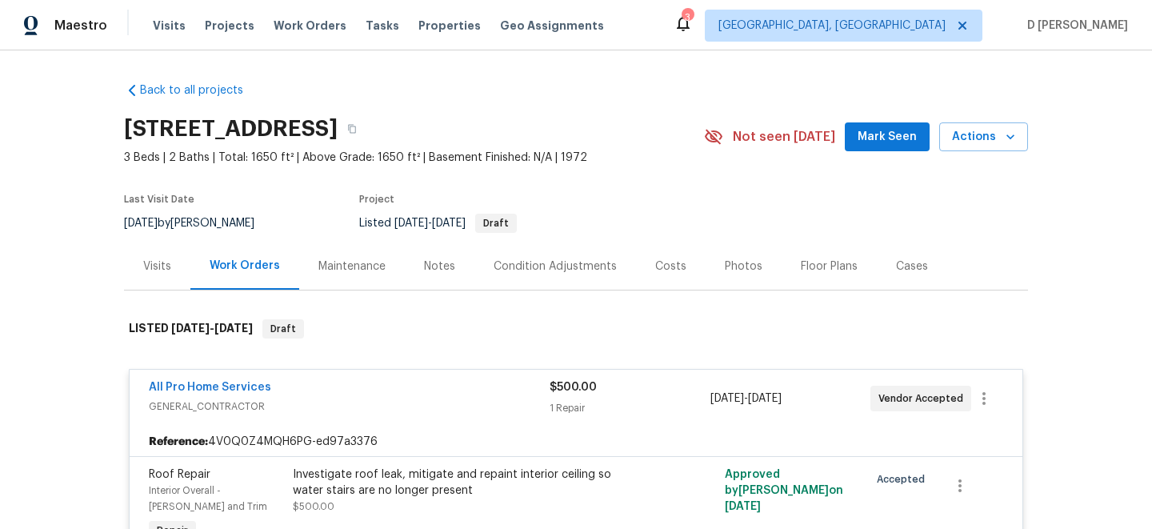
click at [162, 269] on div "Visits" at bounding box center [157, 266] width 28 height 16
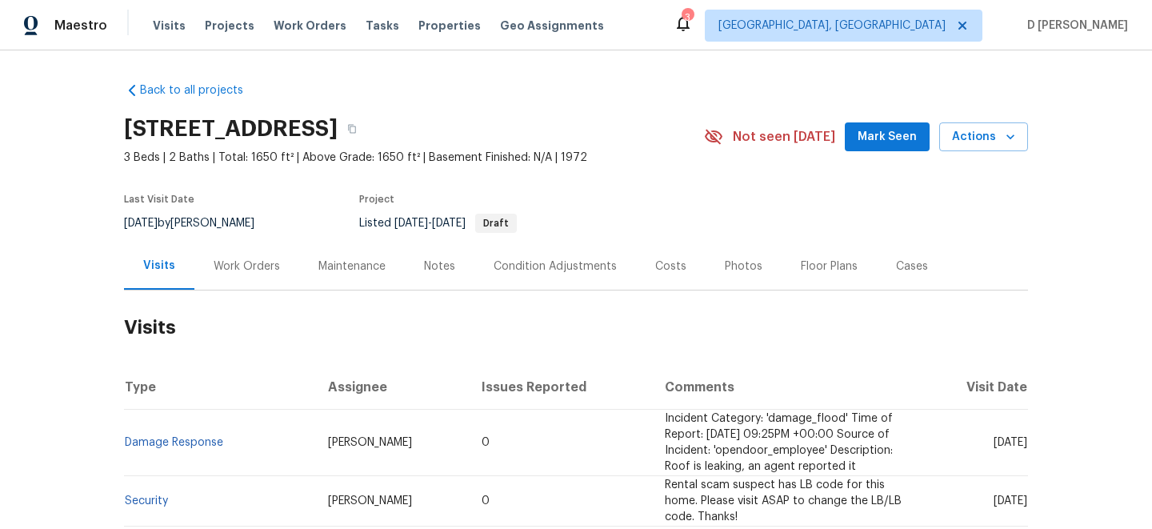
scroll to position [125, 0]
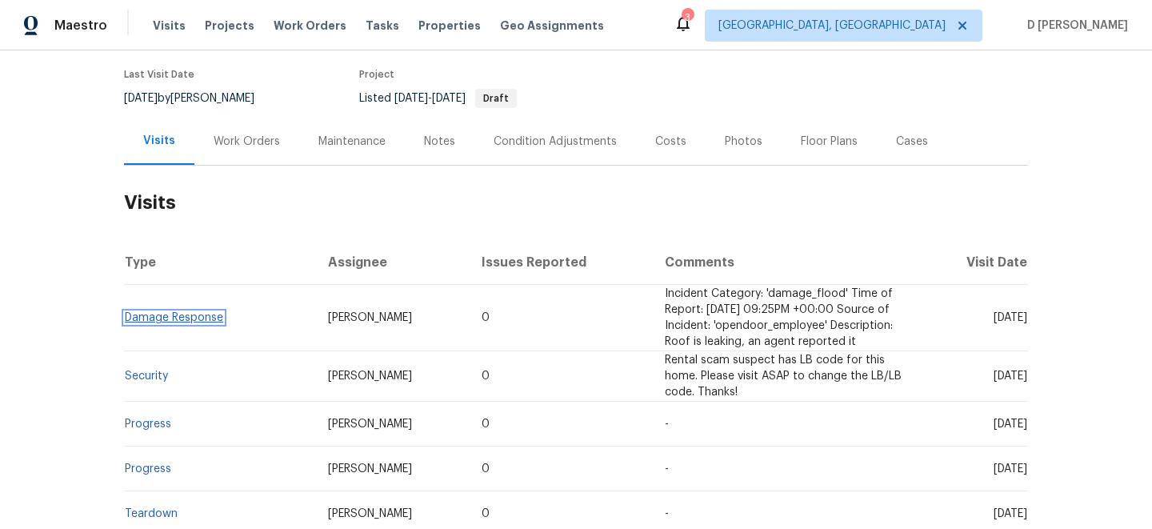
click at [174, 323] on link "Damage Response" at bounding box center [174, 317] width 98 height 11
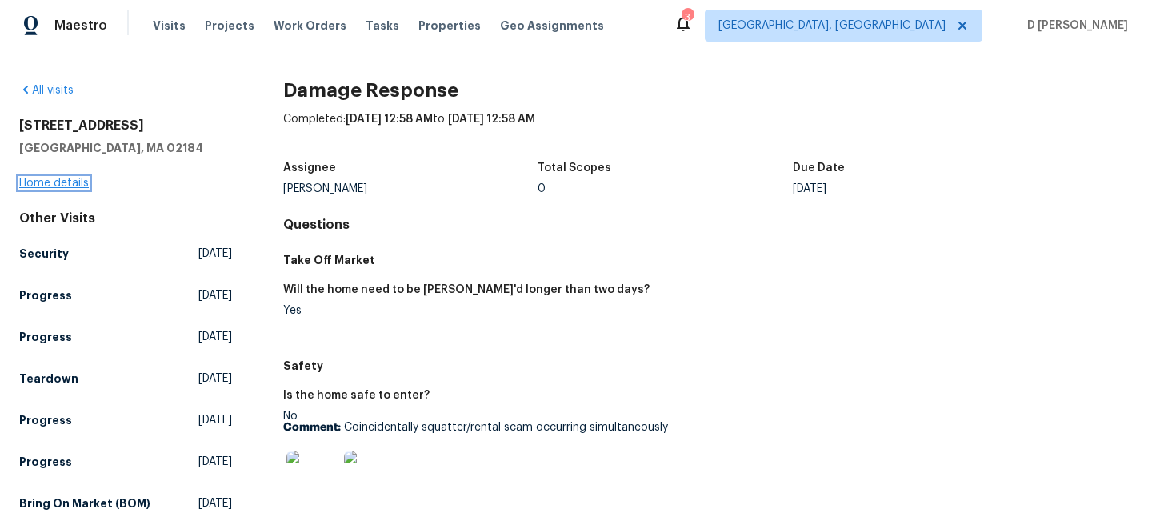
click at [55, 182] on link "Home details" at bounding box center [54, 183] width 70 height 11
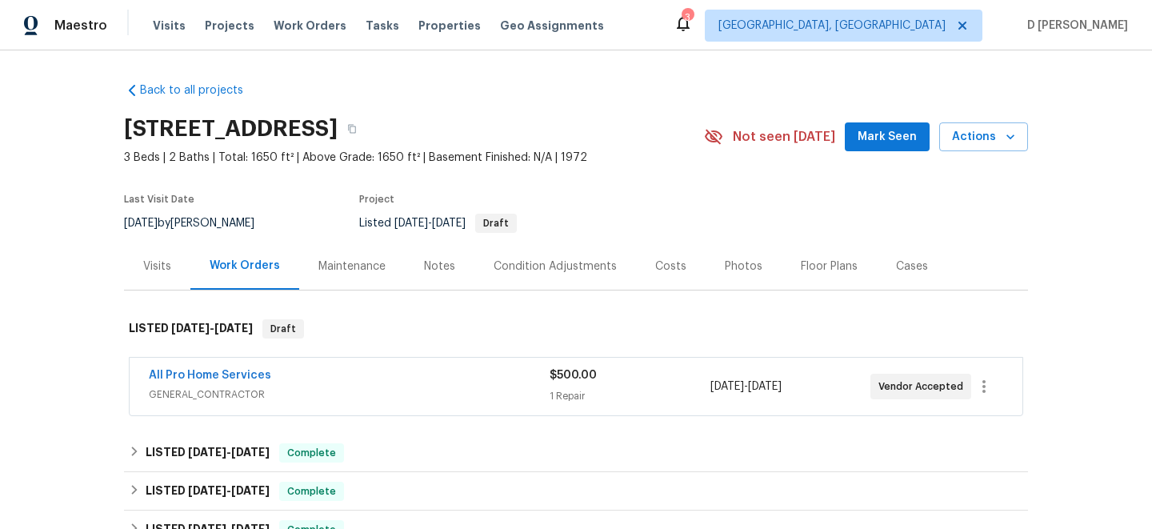
click at [226, 394] on span "GENERAL_CONTRACTOR" at bounding box center [349, 394] width 401 height 16
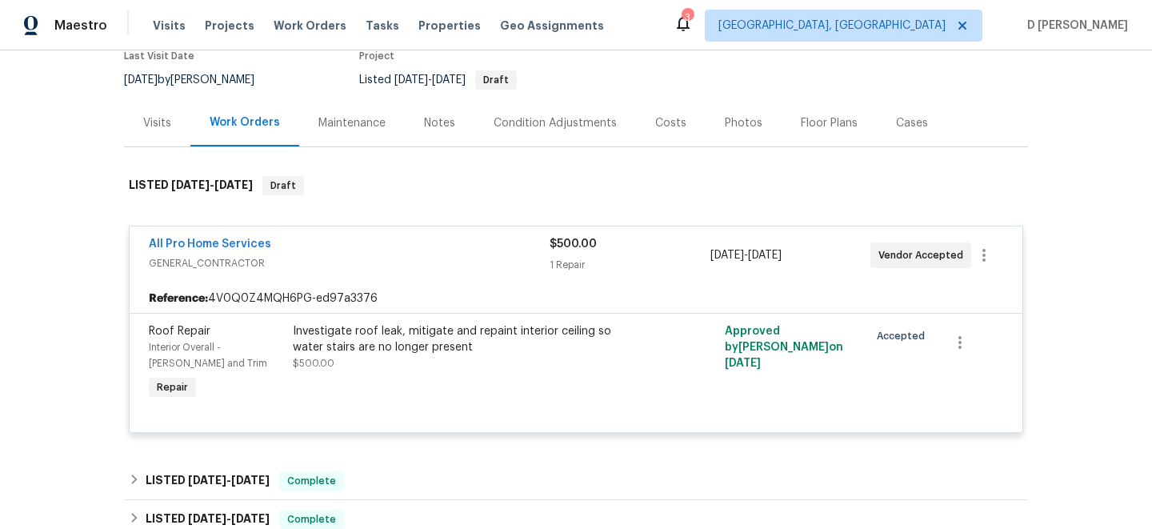
scroll to position [158, 0]
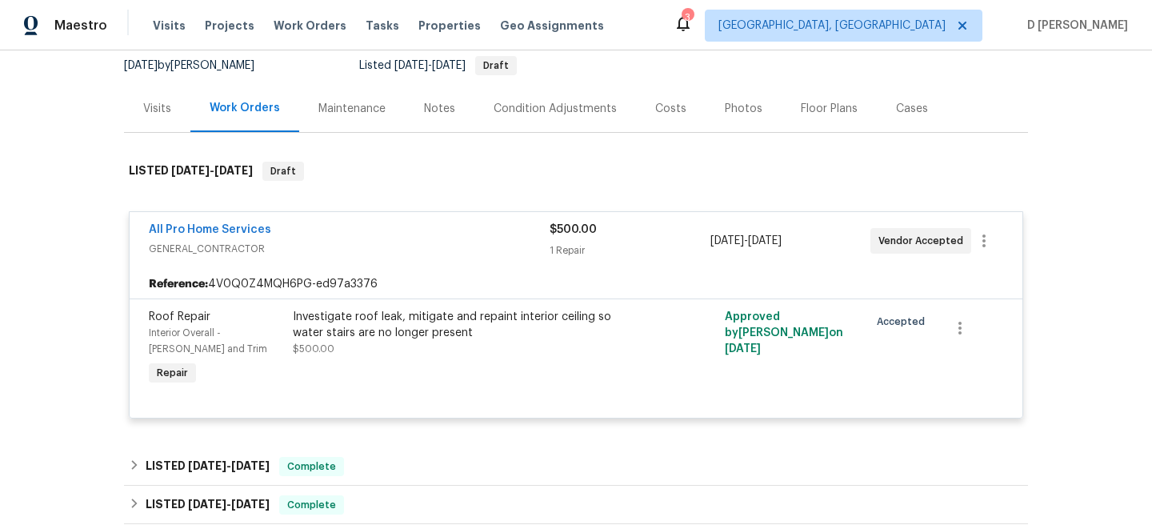
click at [153, 107] on div "Visits" at bounding box center [157, 109] width 28 height 16
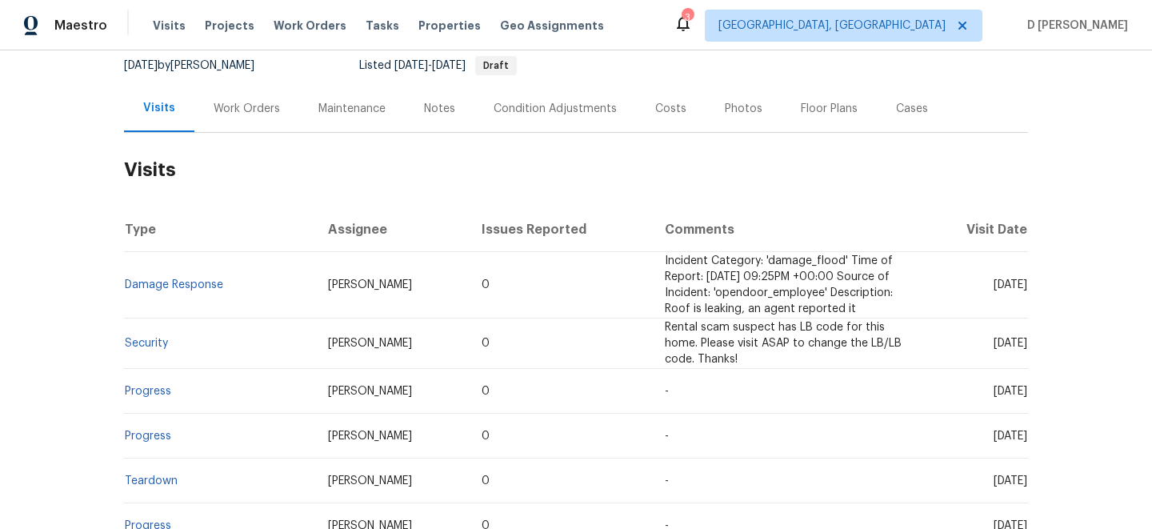
scroll to position [241, 0]
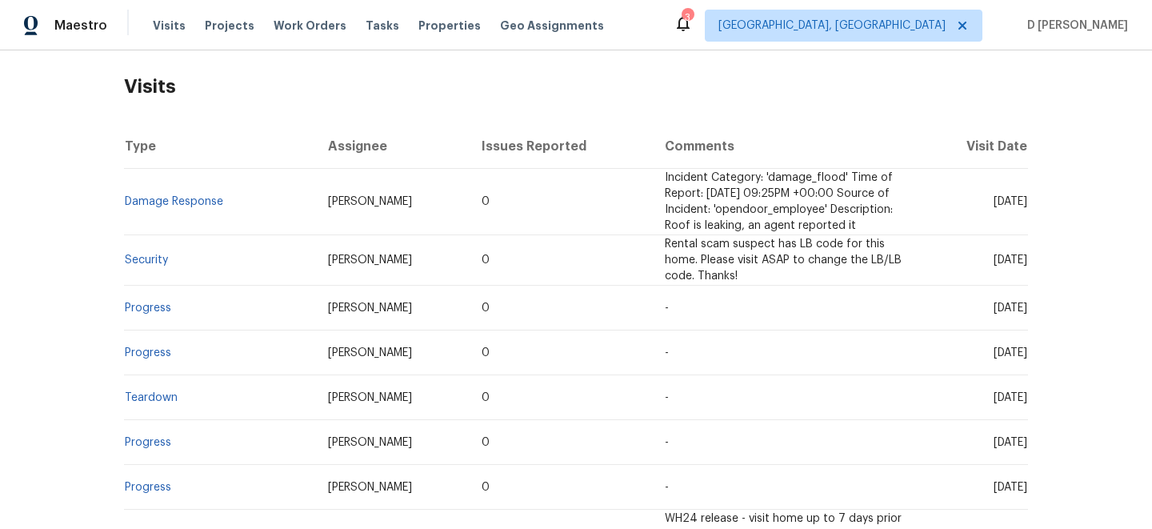
drag, startPoint x: 965, startPoint y: 208, endPoint x: 998, endPoint y: 208, distance: 32.8
click at [998, 207] on span "[DATE]" at bounding box center [1011, 201] width 34 height 11
copy span "Aug 11"
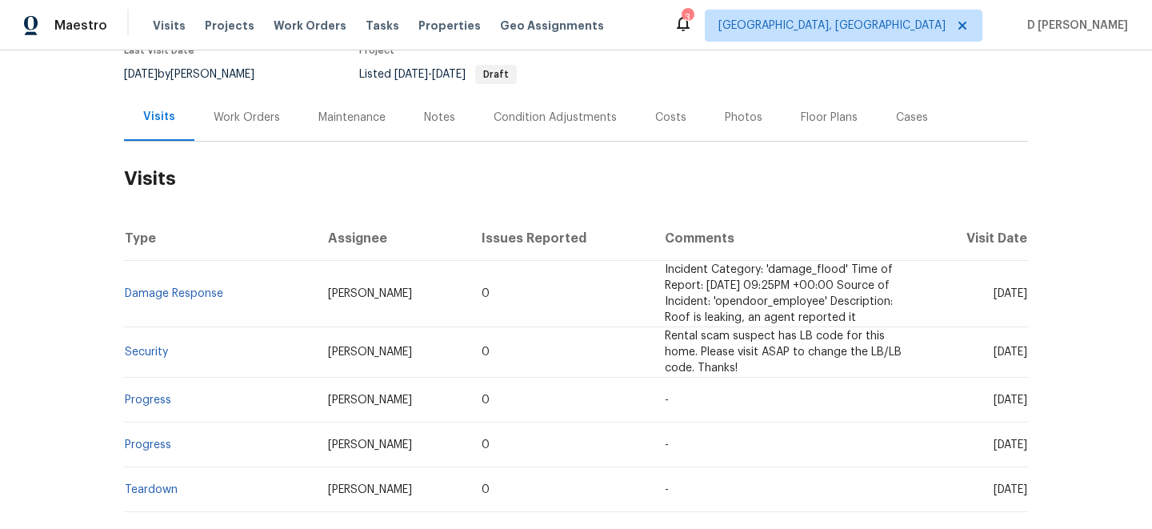
click at [238, 117] on div "Work Orders" at bounding box center [247, 118] width 66 height 16
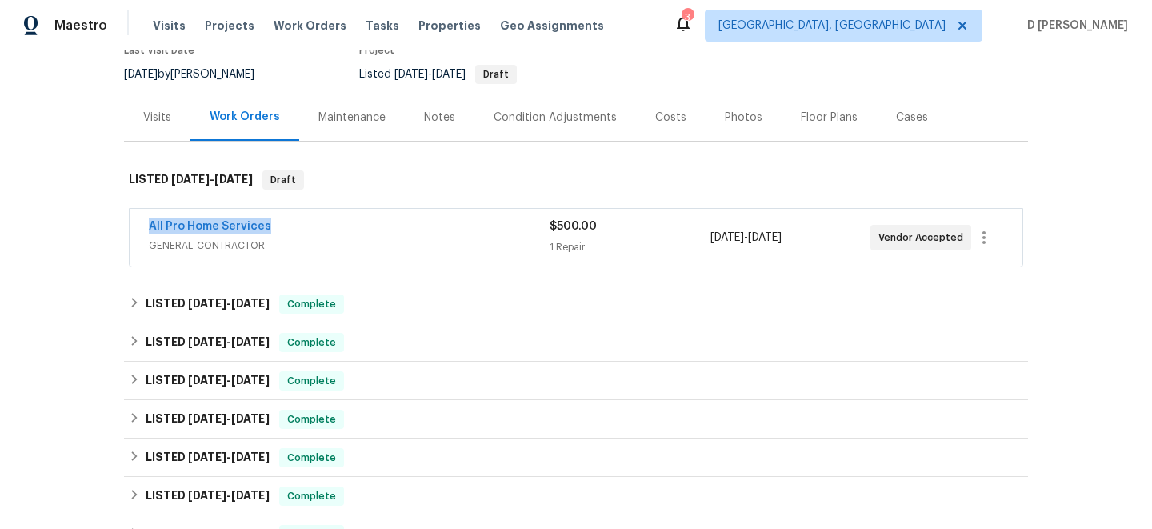
drag, startPoint x: 137, startPoint y: 227, endPoint x: 370, endPoint y: 226, distance: 232.9
click at [370, 226] on div "All Pro Home Services GENERAL_CONTRACTOR $500.00 1 Repair 8/11/2025 - 8/13/2025…" at bounding box center [576, 238] width 893 height 58
copy link "All Pro Home Services"
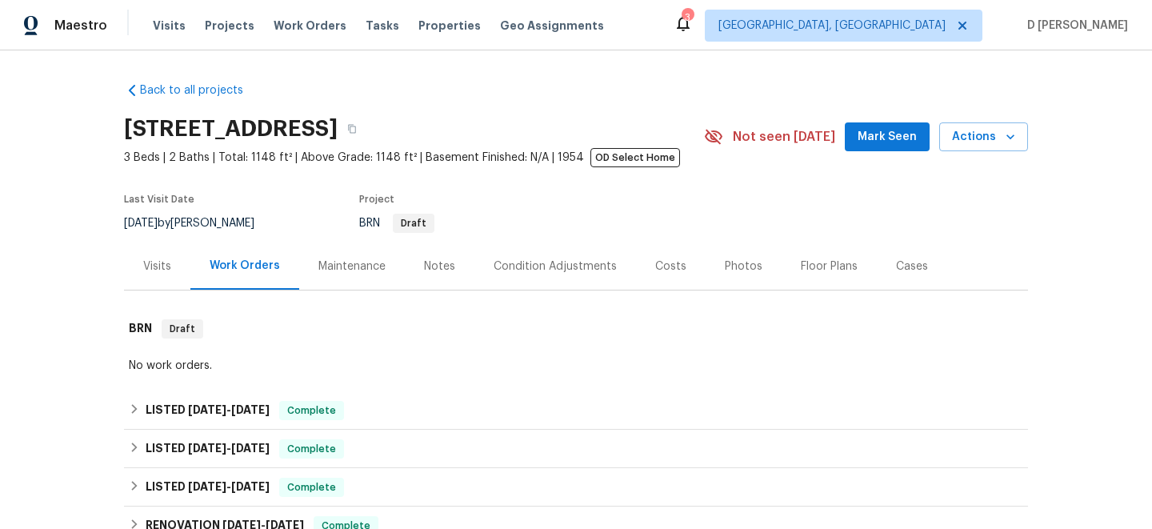
scroll to position [111, 0]
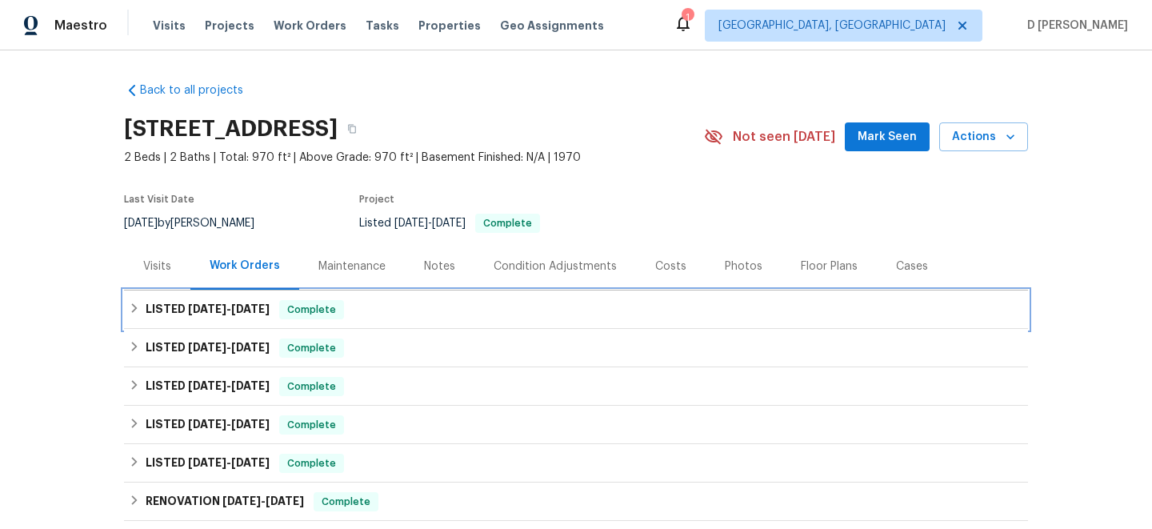
click at [136, 311] on icon at bounding box center [134, 307] width 11 height 11
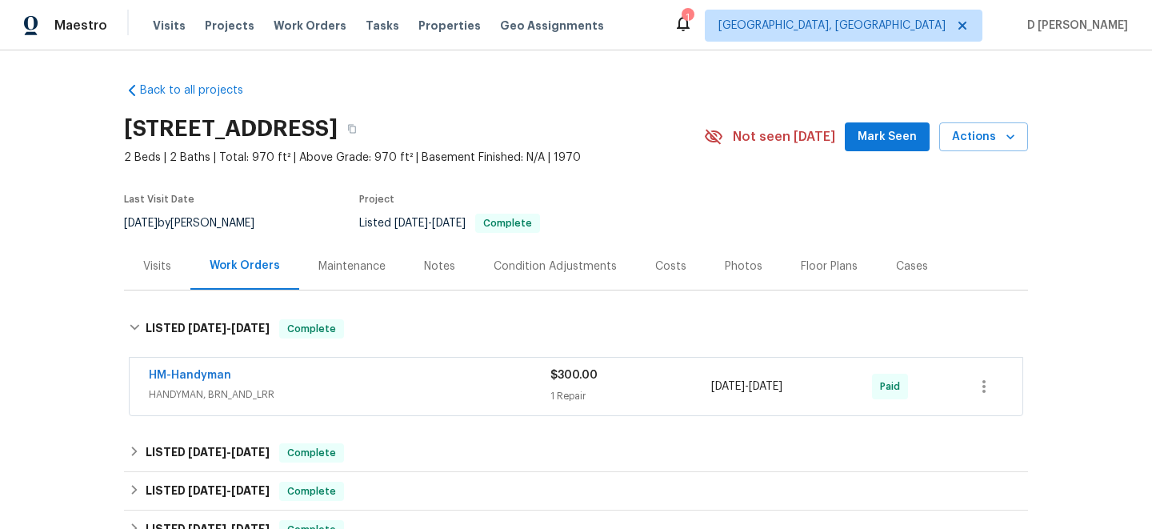
click at [304, 390] on span "HANDYMAN, BRN_AND_LRR" at bounding box center [350, 394] width 402 height 16
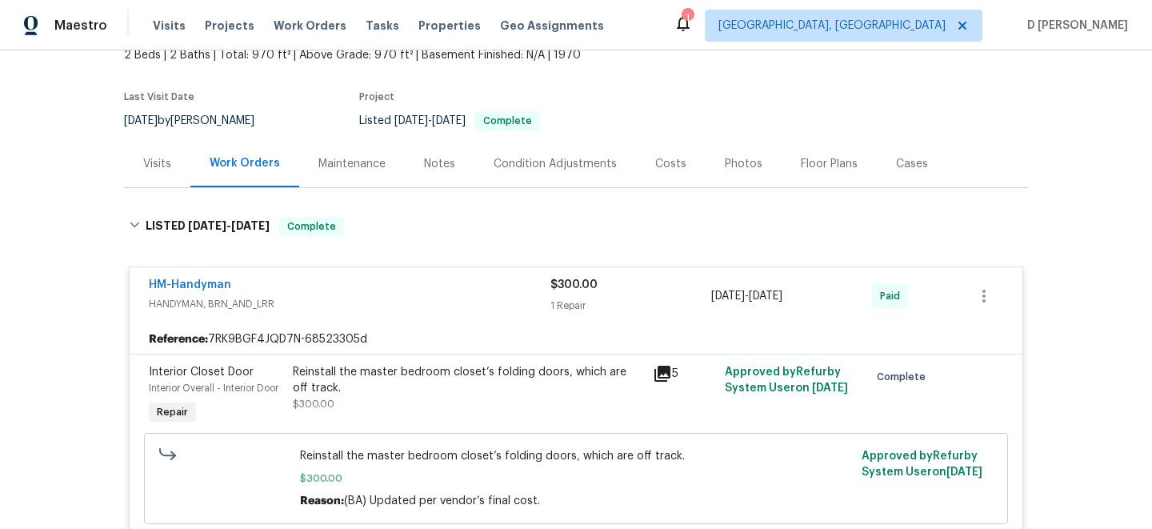
scroll to position [140, 0]
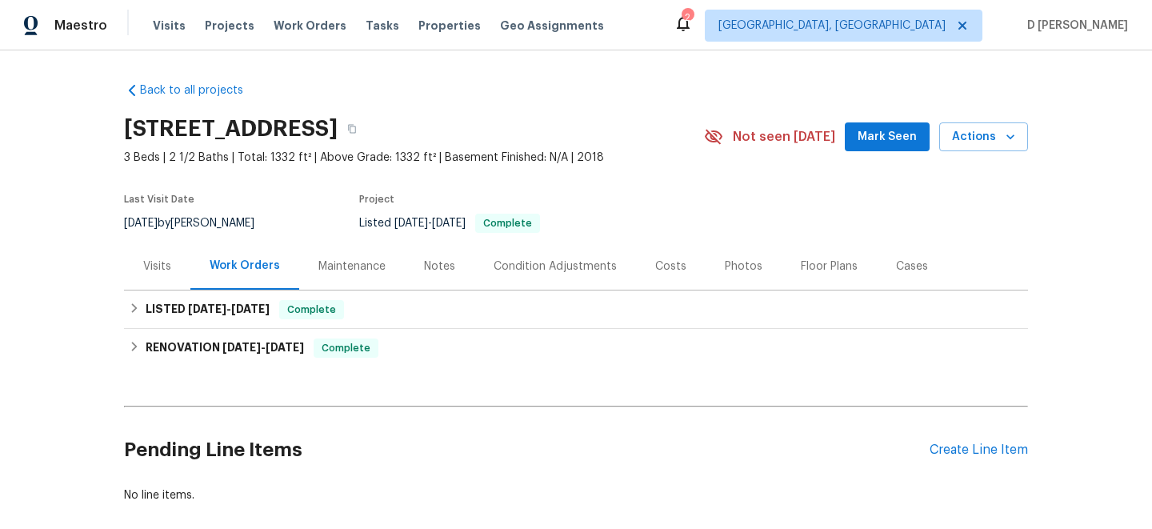
click at [161, 265] on div "Visits" at bounding box center [157, 266] width 28 height 16
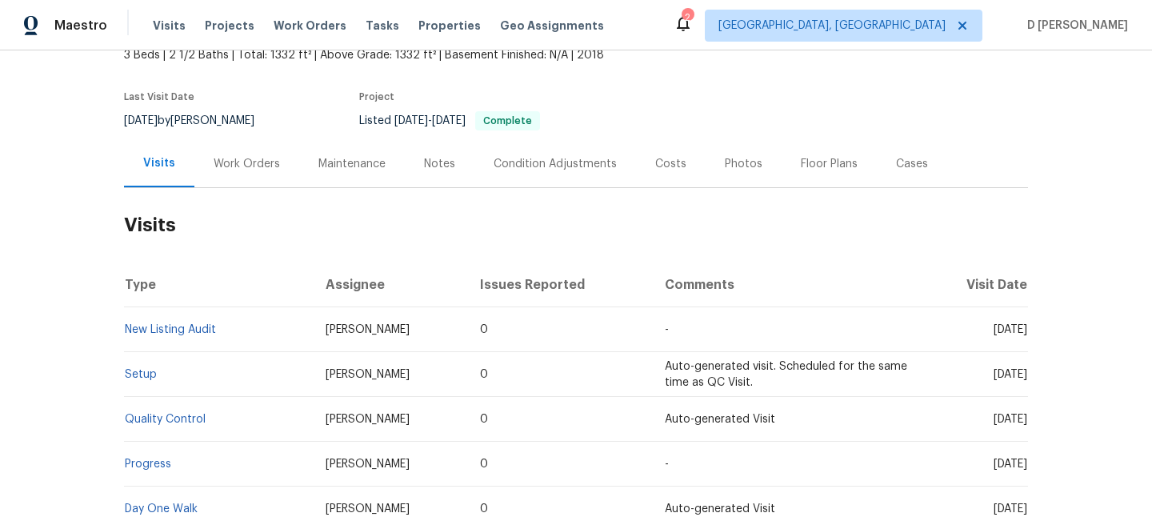
scroll to position [93, 0]
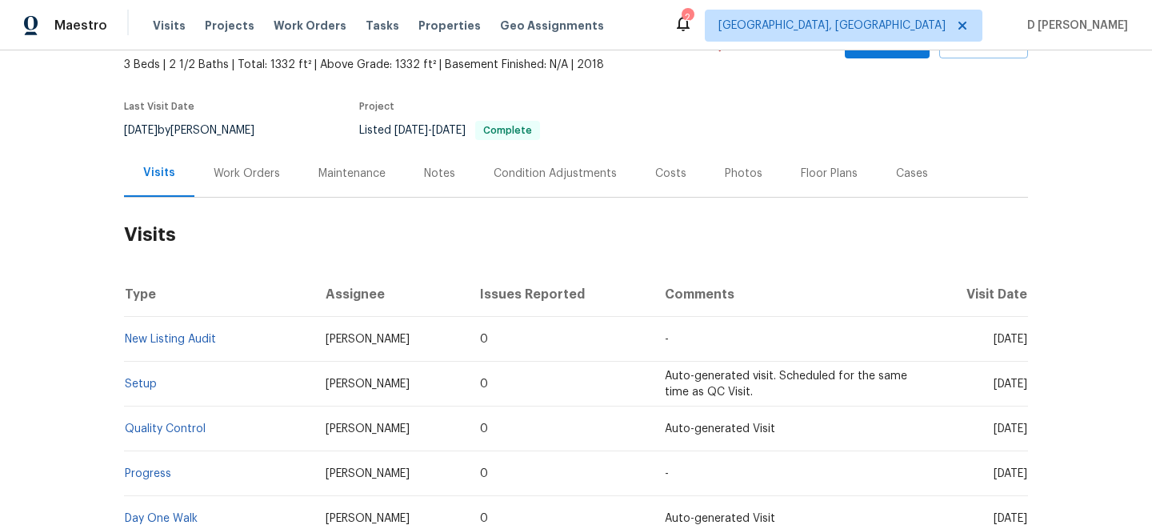
click at [897, 174] on div "Cases" at bounding box center [912, 174] width 32 height 16
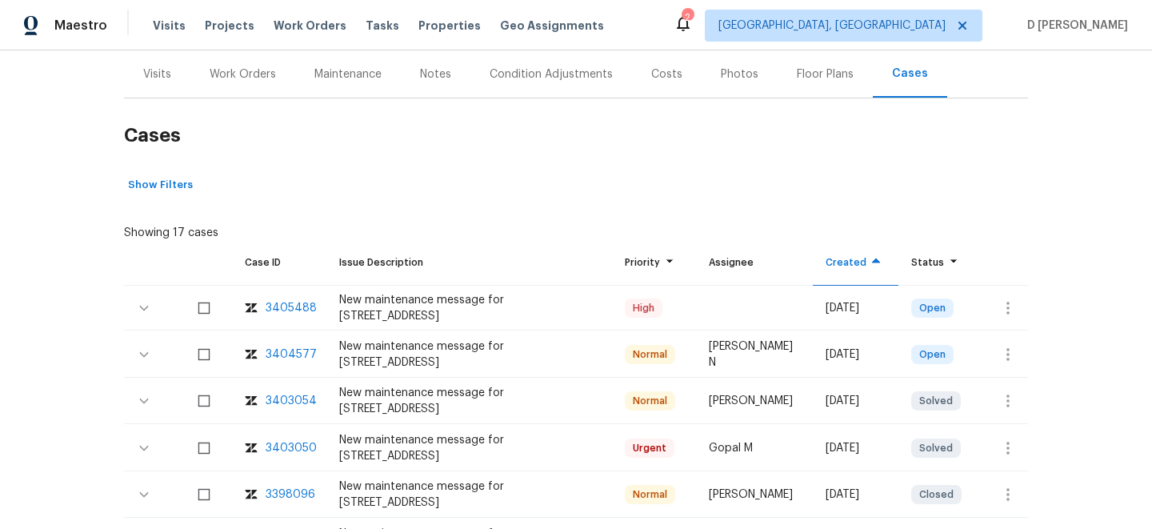
scroll to position [193, 0]
click at [999, 298] on icon "button" at bounding box center [1008, 307] width 19 height 19
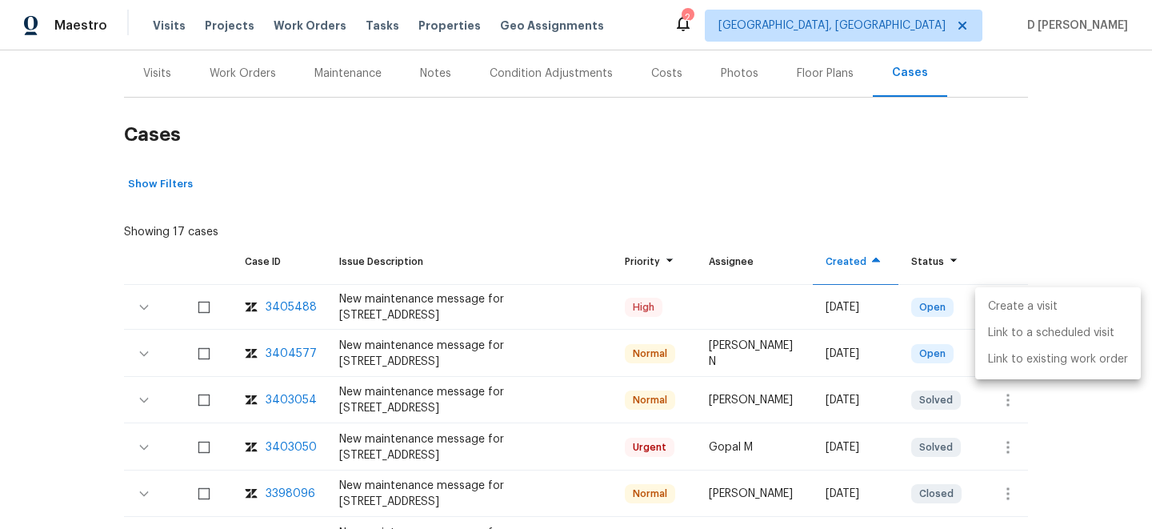
click at [1018, 307] on li "Create a visit" at bounding box center [1058, 307] width 166 height 26
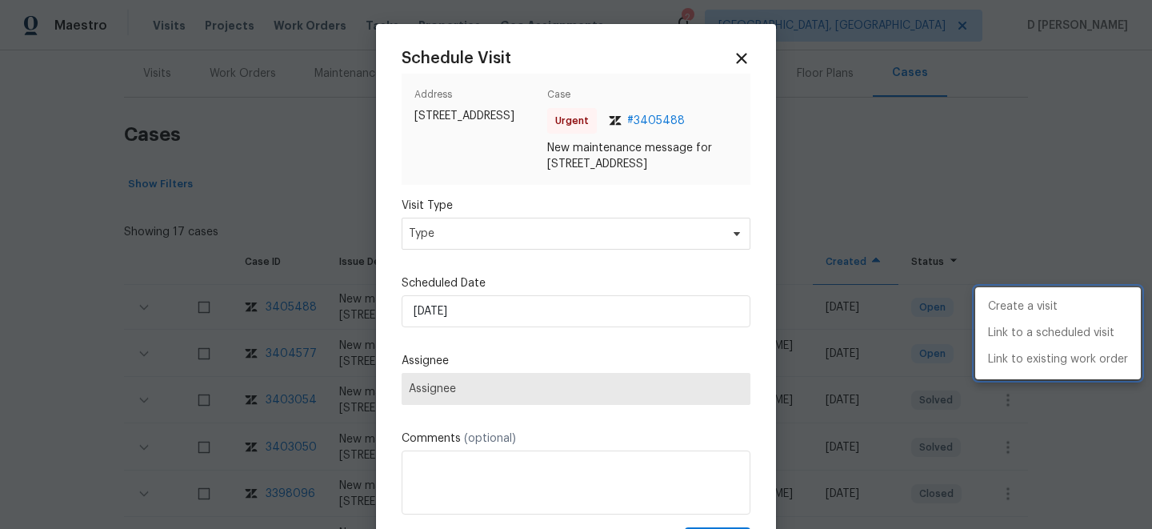
click at [531, 249] on div at bounding box center [576, 264] width 1152 height 529
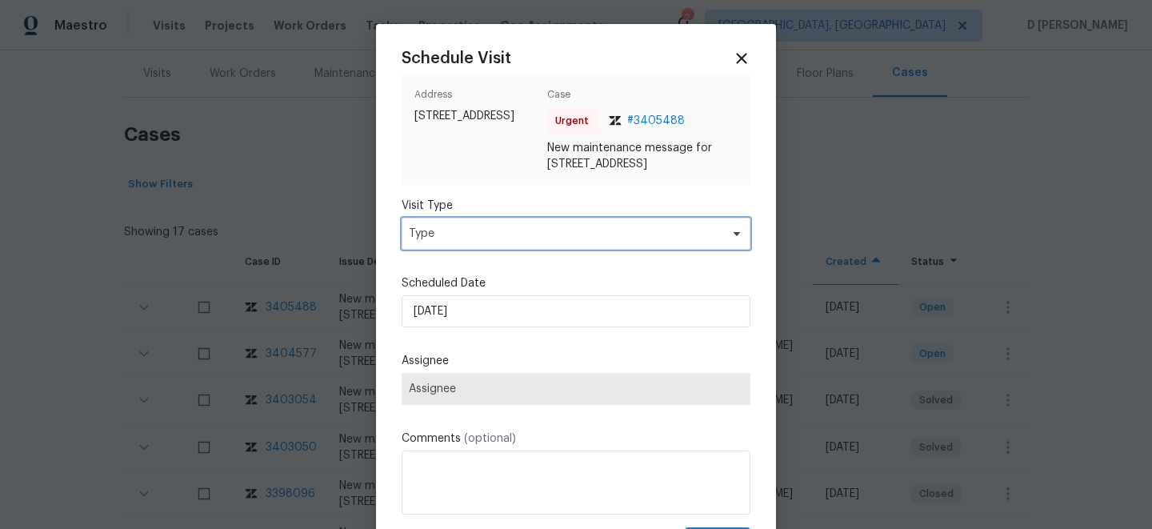
click at [531, 242] on span "Type" at bounding box center [564, 234] width 311 height 16
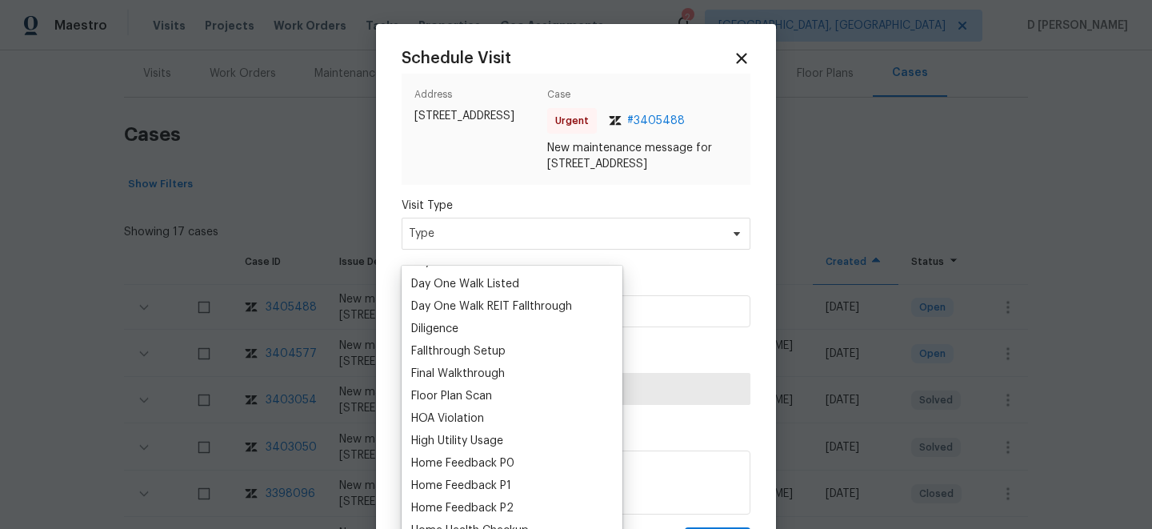
scroll to position [382, 0]
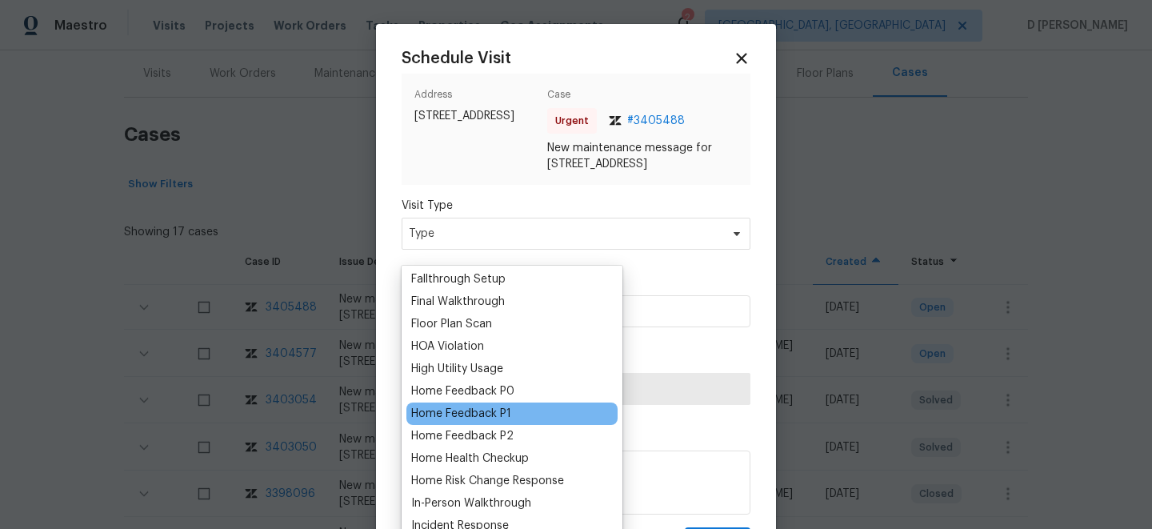
click at [503, 414] on div "Home Feedback P1" at bounding box center [461, 414] width 100 height 16
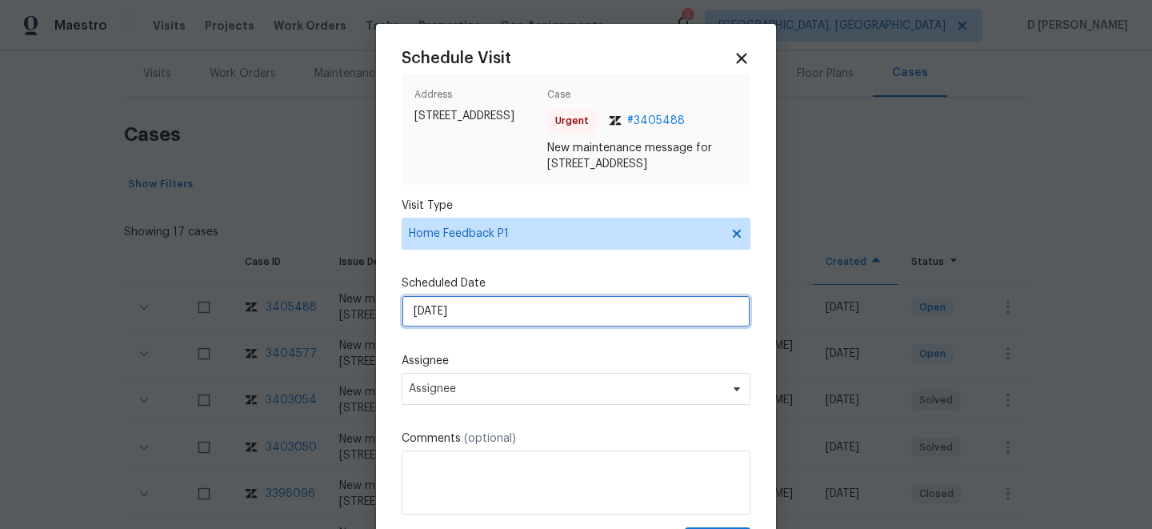
click at [516, 327] on input "[DATE]" at bounding box center [576, 311] width 349 height 32
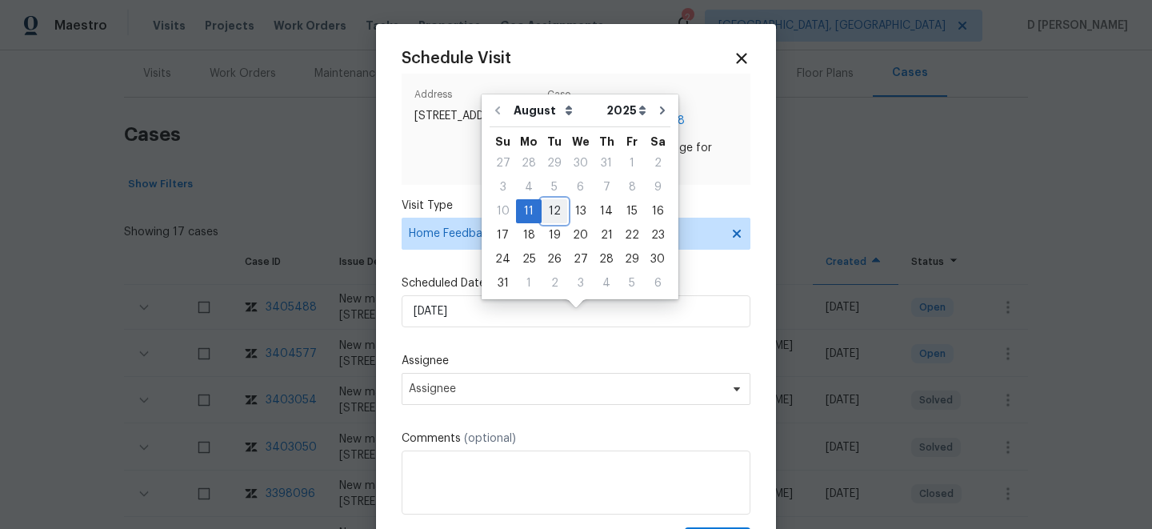
click at [554, 208] on div "12" at bounding box center [555, 211] width 26 height 22
type input "[DATE]"
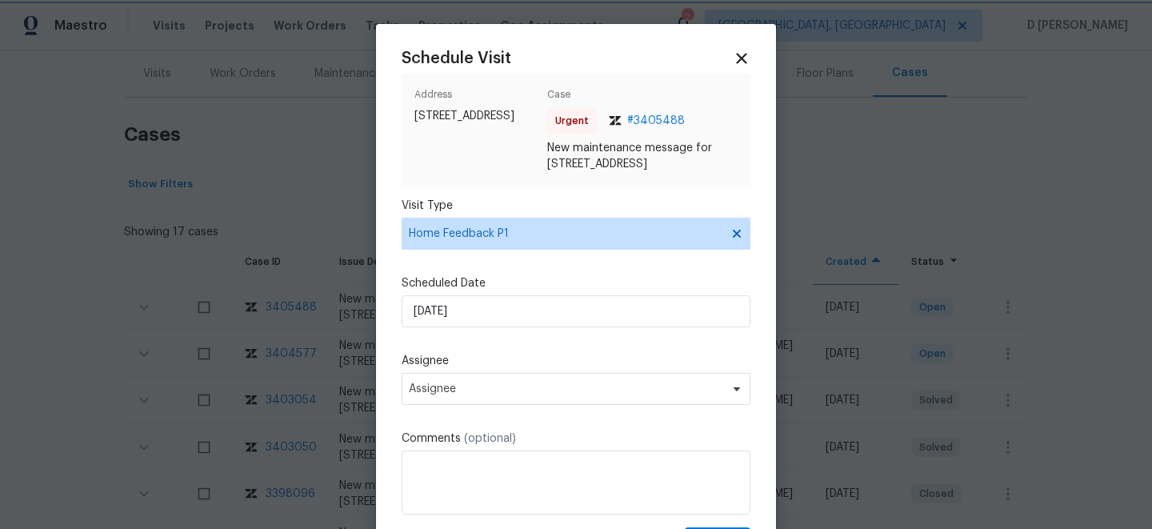
scroll to position [14, 0]
click at [511, 395] on span "Assignee" at bounding box center [566, 388] width 314 height 13
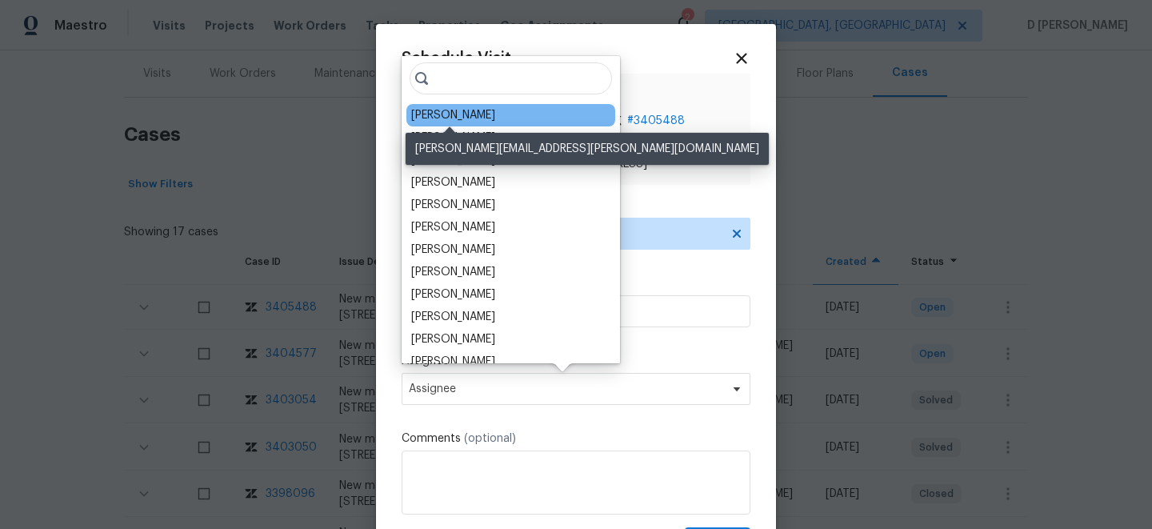
click at [433, 118] on div "[PERSON_NAME]" at bounding box center [453, 115] width 84 height 16
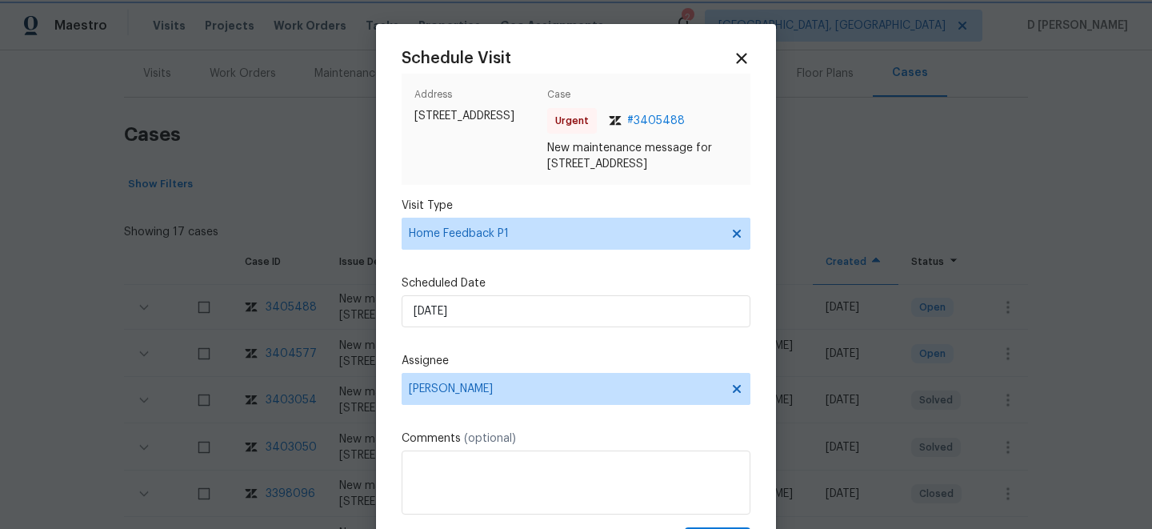
scroll to position [79, 0]
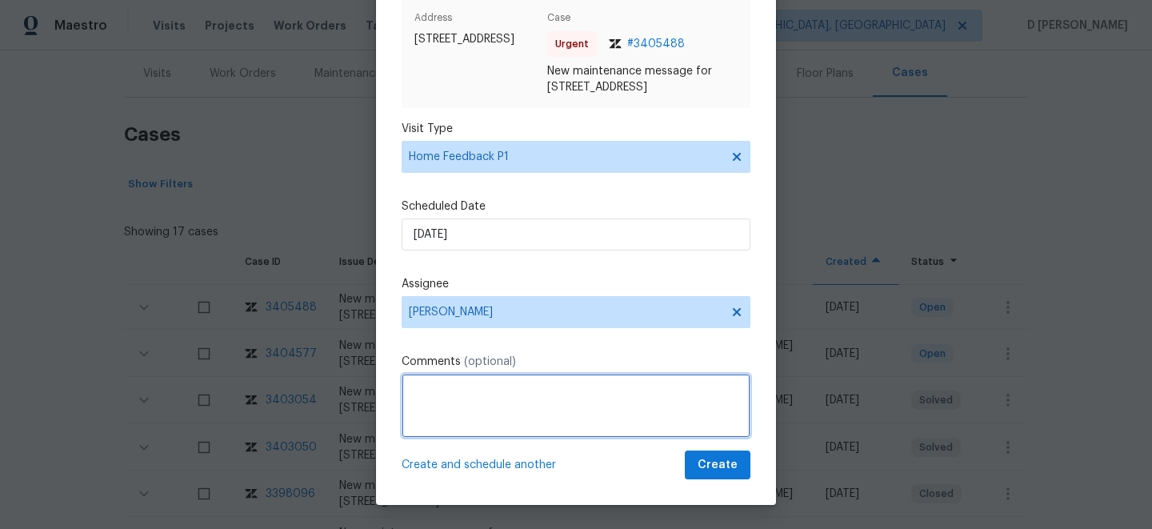
click at [451, 421] on textarea at bounding box center [576, 406] width 349 height 64
paste textarea "[PERSON_NAME]"
paste textarea "we were unable to access the property"
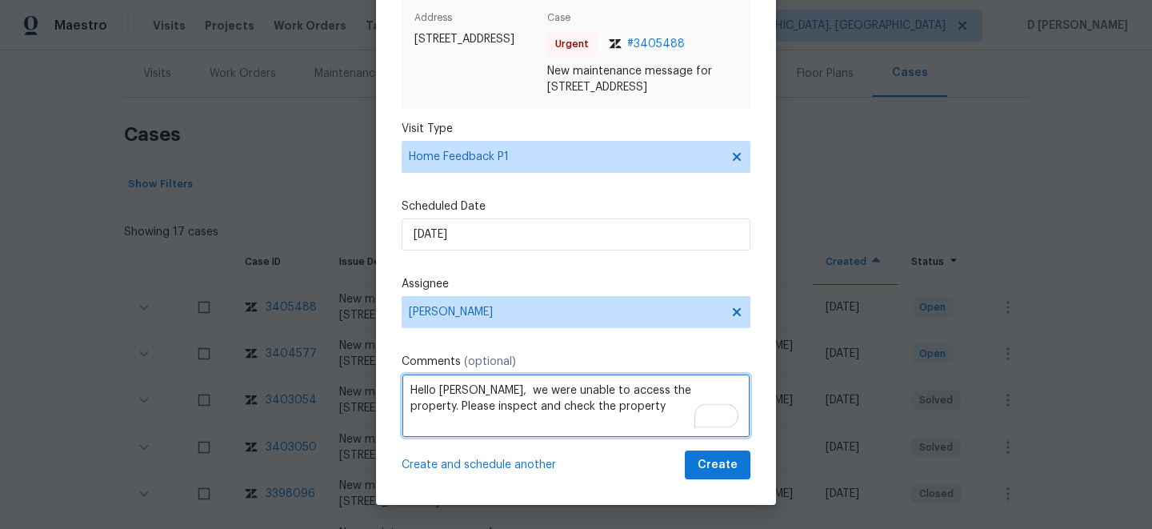
click at [613, 408] on textarea "Hello [PERSON_NAME], we were unable to access the property. Please inspect and …" at bounding box center [576, 406] width 349 height 64
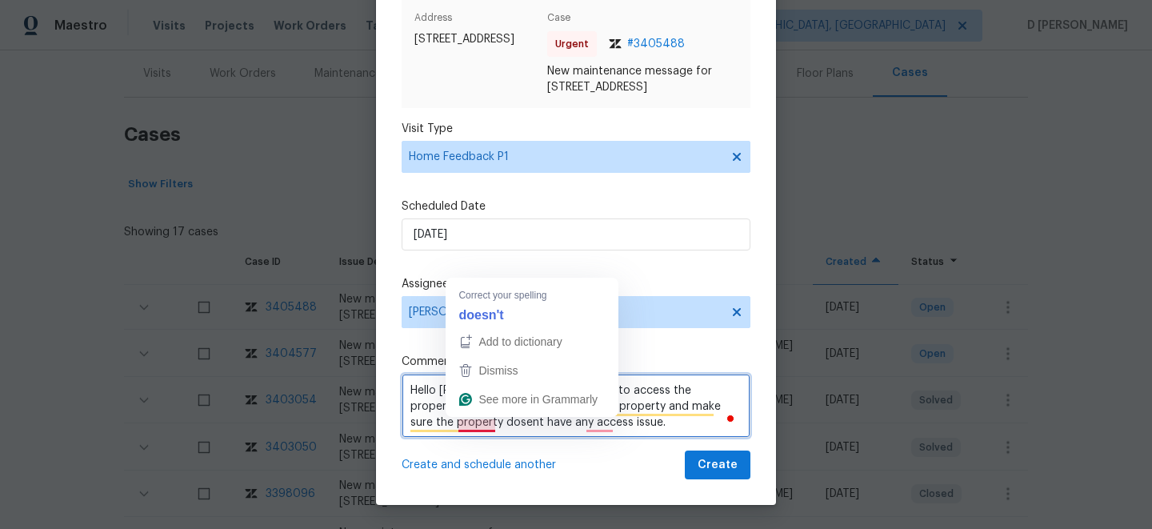
click at [491, 416] on div "Add to dictionary Dismiss See more in Grammarly" at bounding box center [532, 372] width 173 height 90
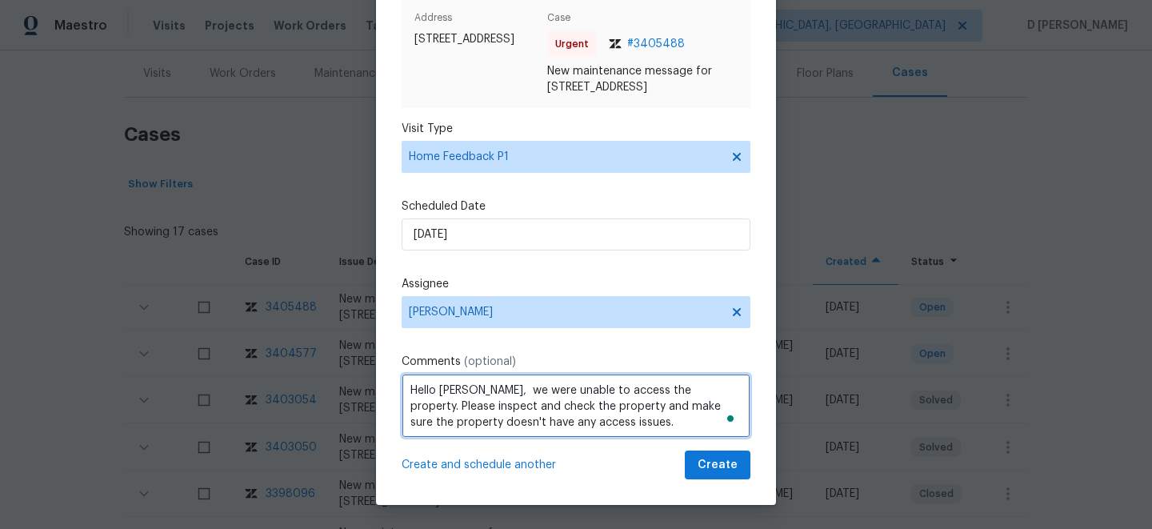
click at [635, 426] on textarea "Hello [PERSON_NAME], we were unable to access the property. Please inspect and …" at bounding box center [576, 406] width 349 height 64
type textarea "Hello [PERSON_NAME], we were unable to access the property. Please inspect and …"
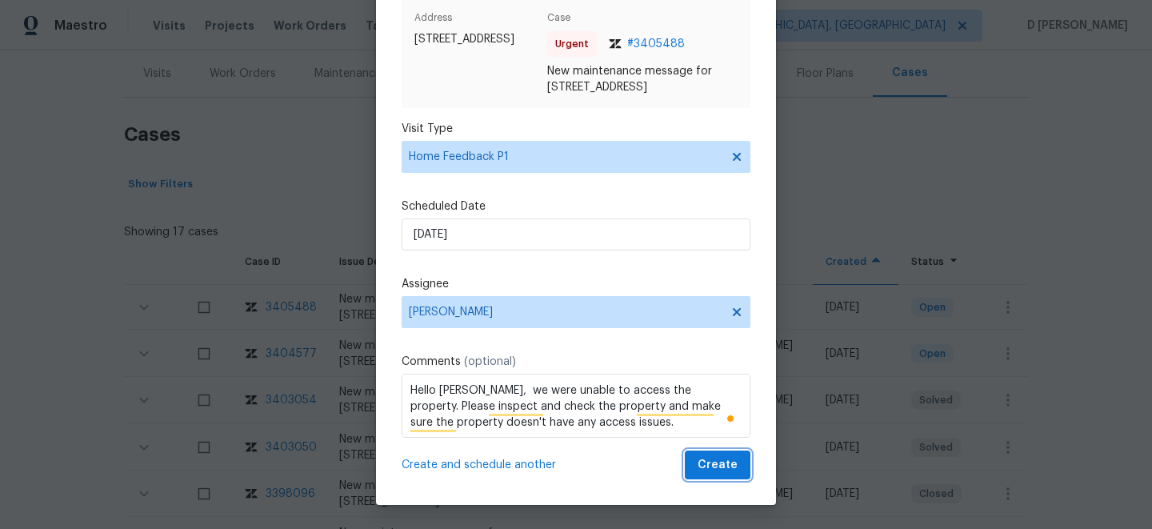
click at [727, 463] on span "Create" at bounding box center [718, 465] width 40 height 20
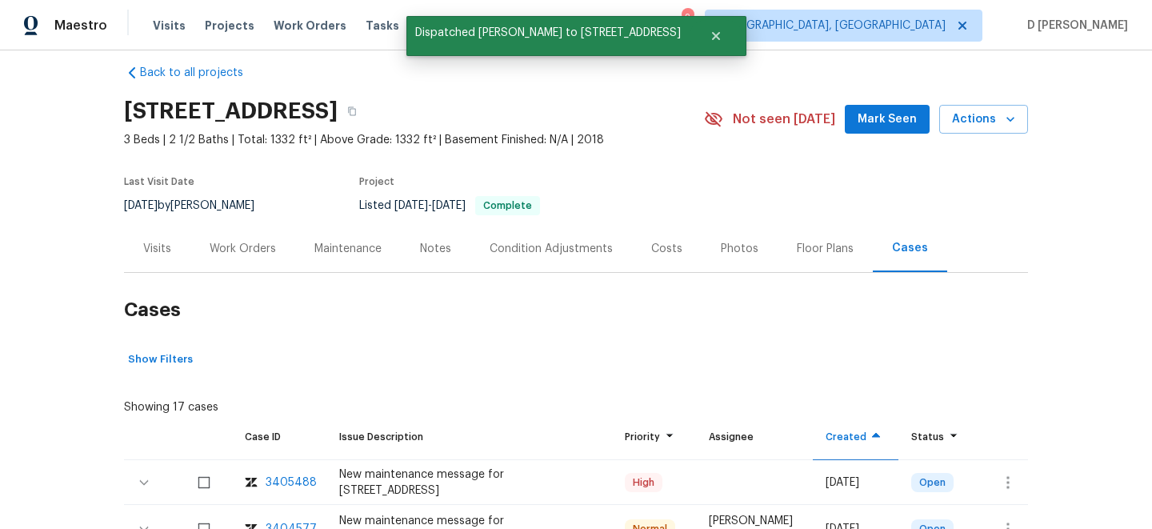
scroll to position [5, 0]
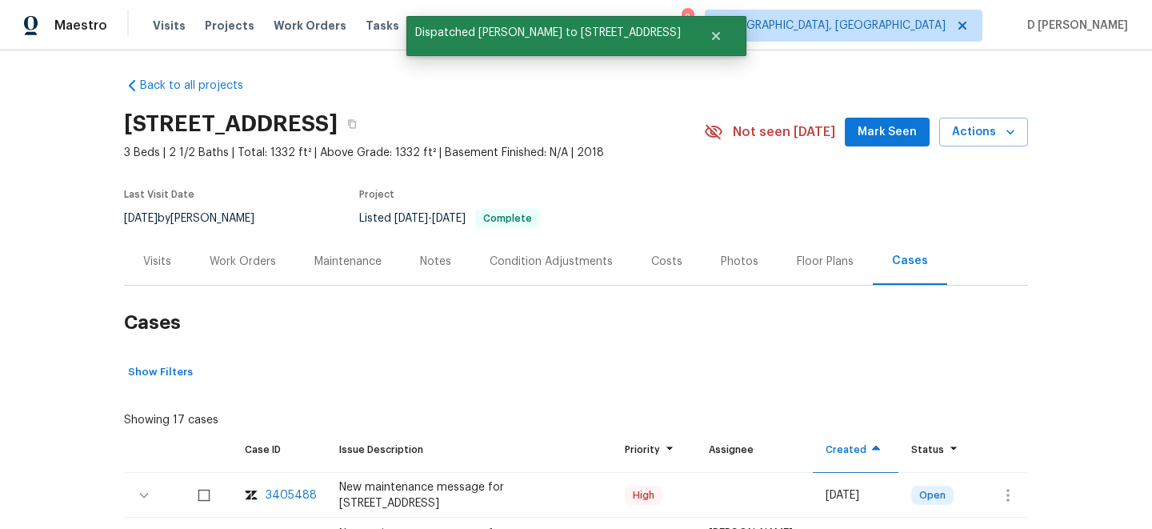
click at [164, 248] on div "Visits" at bounding box center [157, 261] width 66 height 47
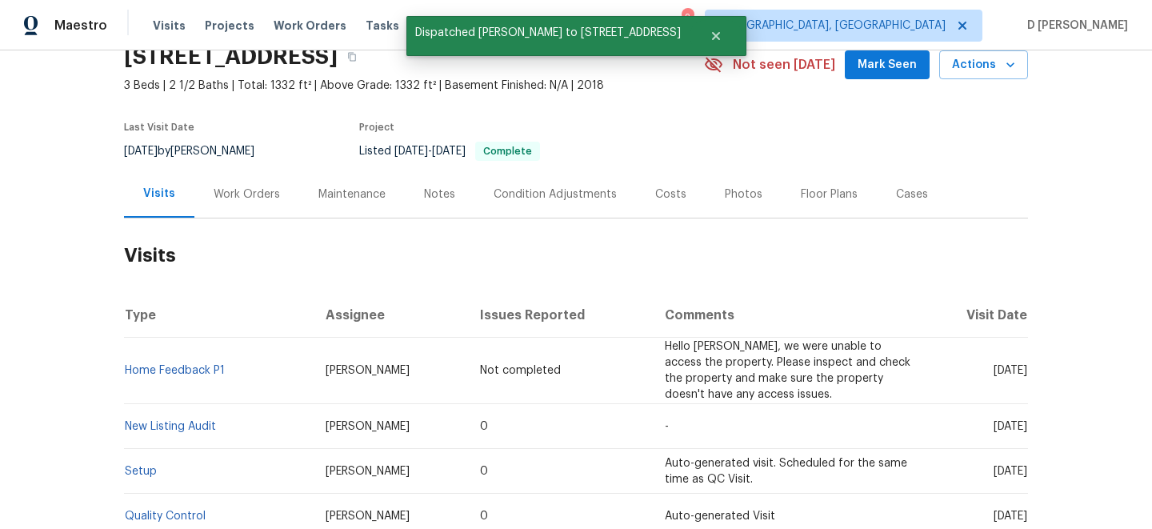
scroll to position [73, 0]
drag, startPoint x: 230, startPoint y: 367, endPoint x: 127, endPoint y: 365, distance: 103.3
click at [127, 365] on td "Home Feedback P1" at bounding box center [218, 370] width 189 height 66
copy link "Home Feedback P1"
